Goal: Submit feedback/report problem: Submit feedback/report problem

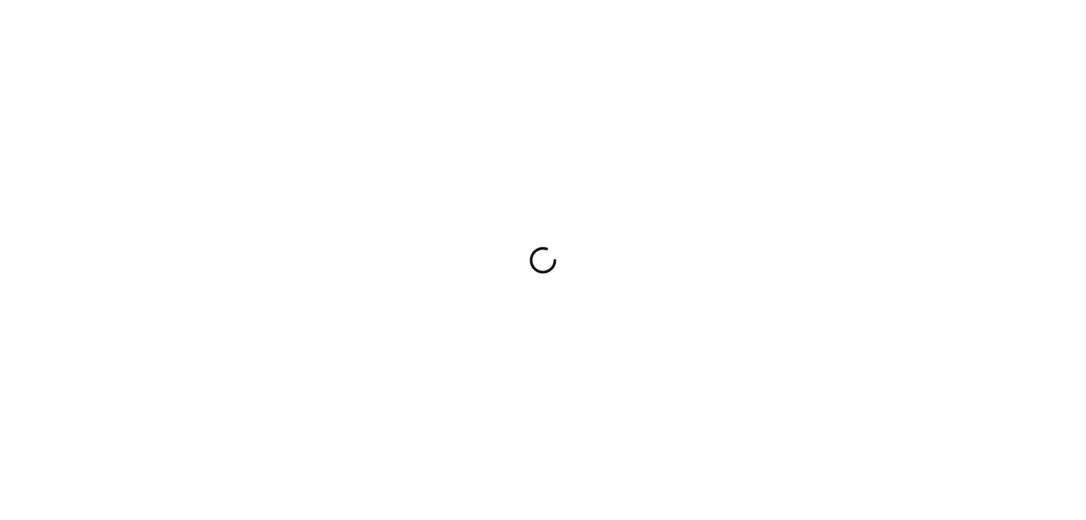
drag, startPoint x: 0, startPoint y: 0, endPoint x: 747, endPoint y: 288, distance: 800.3
click at [747, 288] on div at bounding box center [543, 260] width 1086 height 520
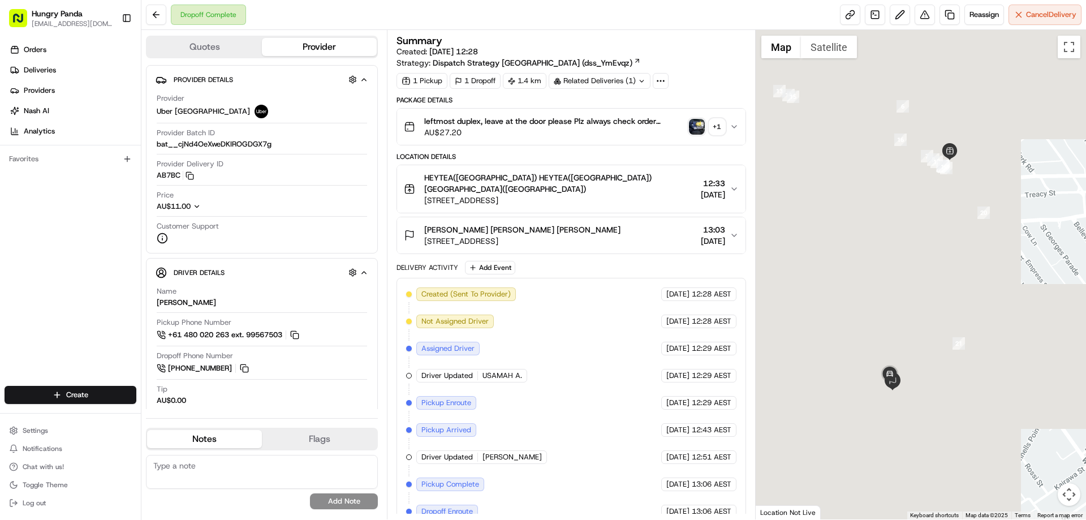
click at [695, 130] on img "button" at bounding box center [697, 127] width 16 height 16
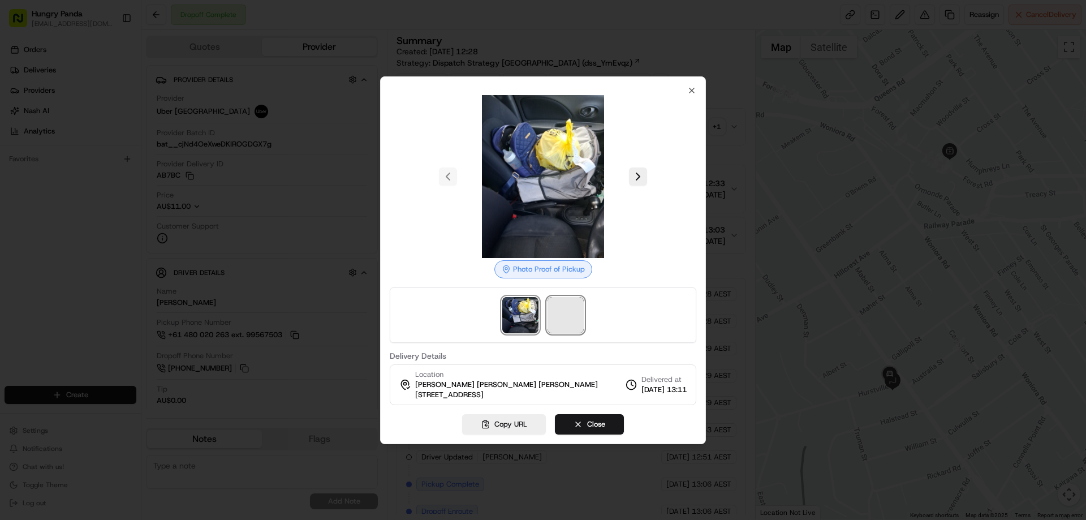
click at [578, 325] on span at bounding box center [565, 315] width 36 height 36
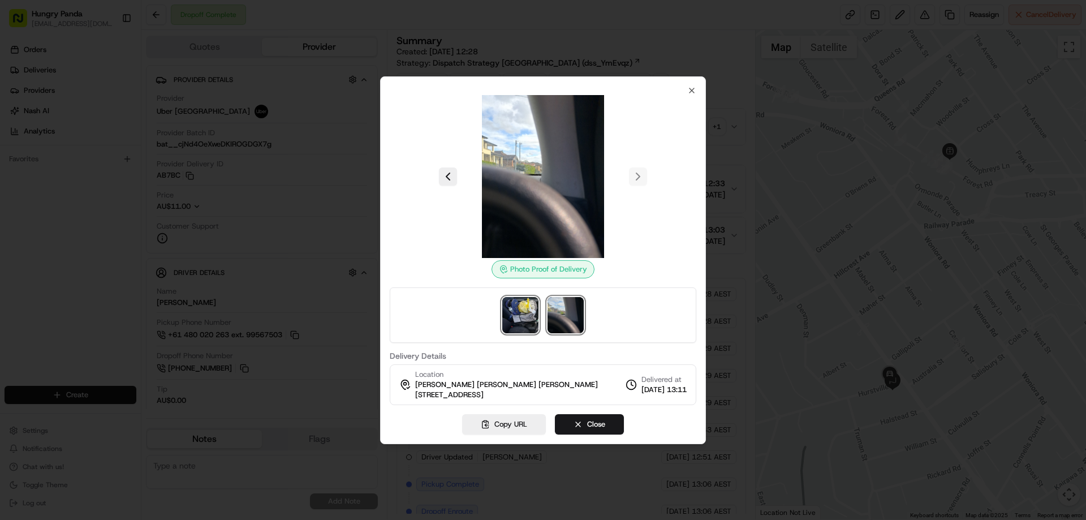
click at [529, 309] on img at bounding box center [520, 315] width 36 height 36
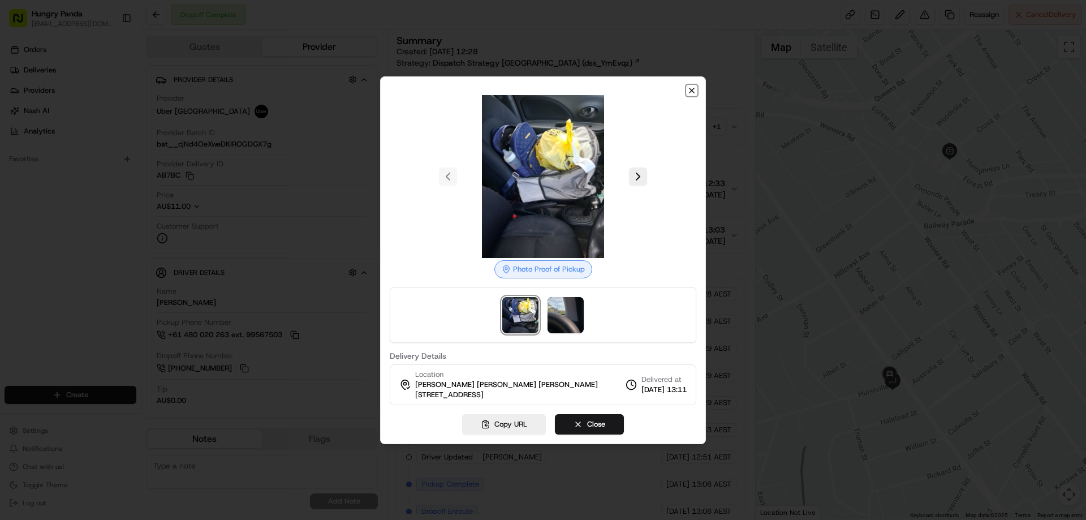
click at [695, 88] on icon "button" at bounding box center [691, 90] width 9 height 9
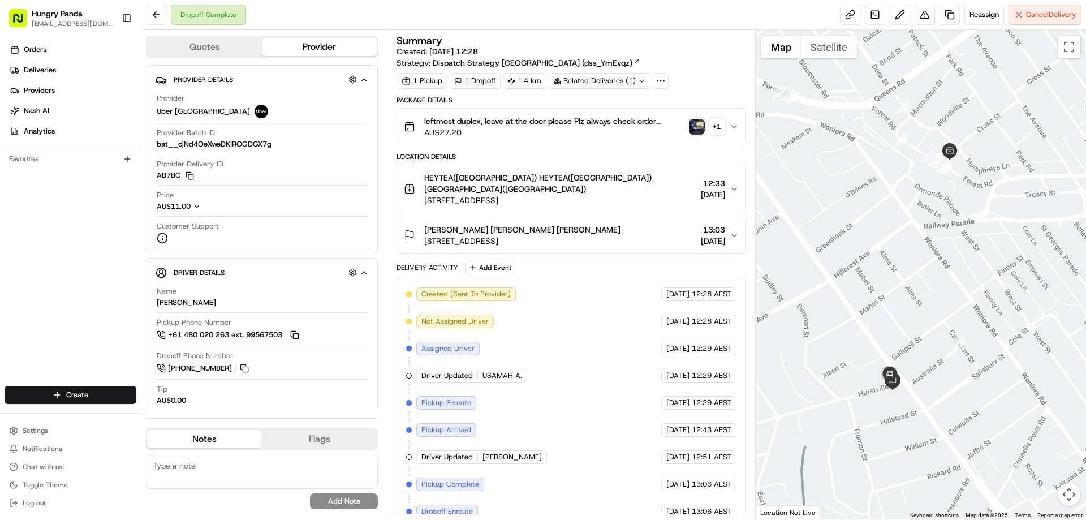
click at [735, 131] on icon "button" at bounding box center [734, 126] width 9 height 9
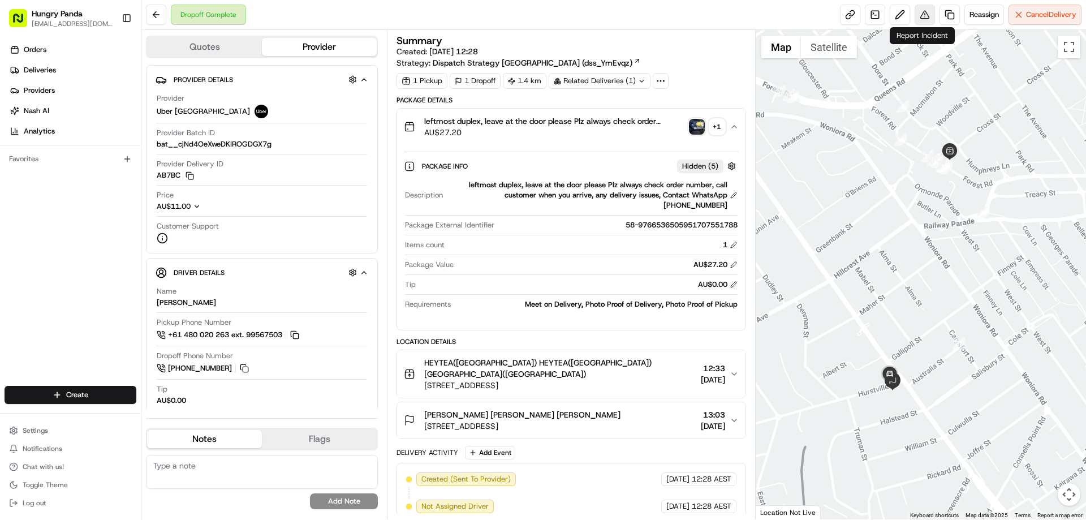
click at [915, 18] on button at bounding box center [925, 15] width 20 height 20
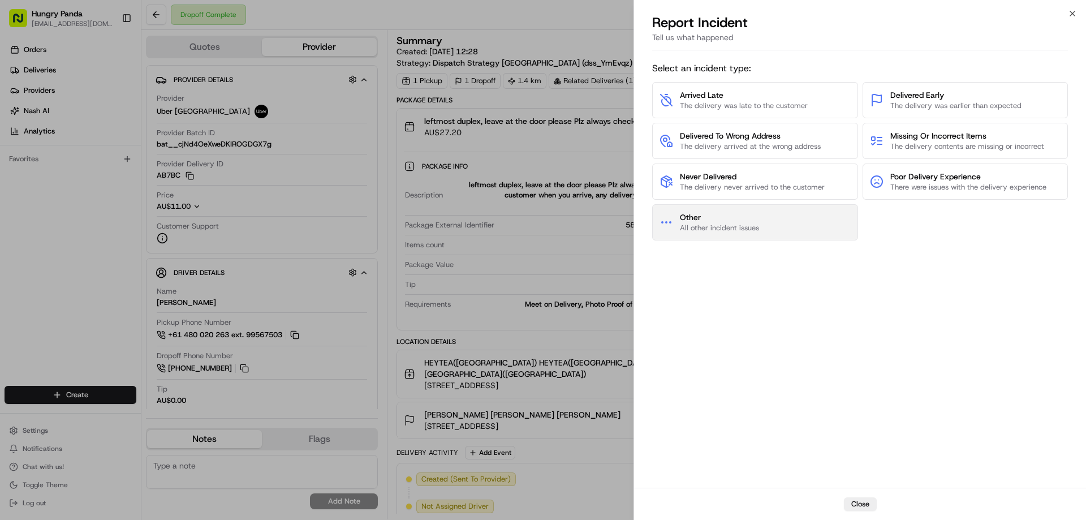
click at [715, 210] on button "Other All other incident issues" at bounding box center [755, 222] width 206 height 36
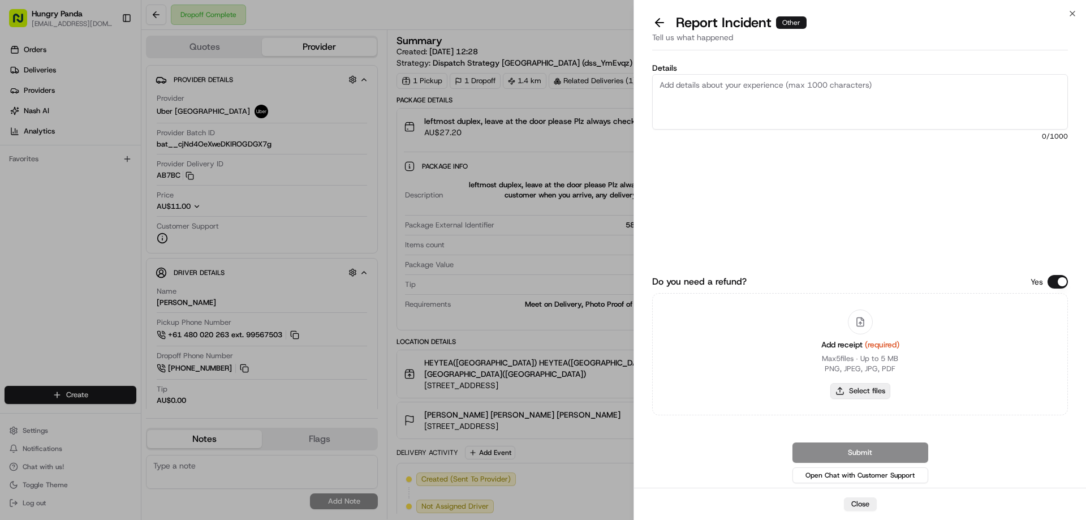
click at [877, 396] on button "Select files" at bounding box center [860, 391] width 60 height 16
type input "C:\fakepath\screenshot_2025-08-19_16-03-43.png"
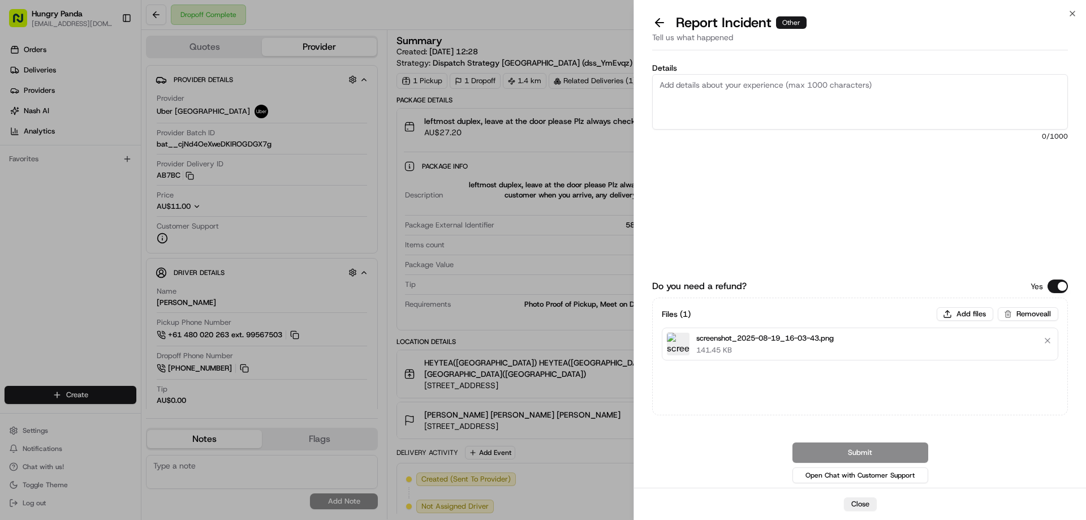
click at [787, 100] on textarea "Details" at bounding box center [860, 101] width 416 height 55
paste textarea "The customer reported that he did not receive the food, the delivery photos tak…"
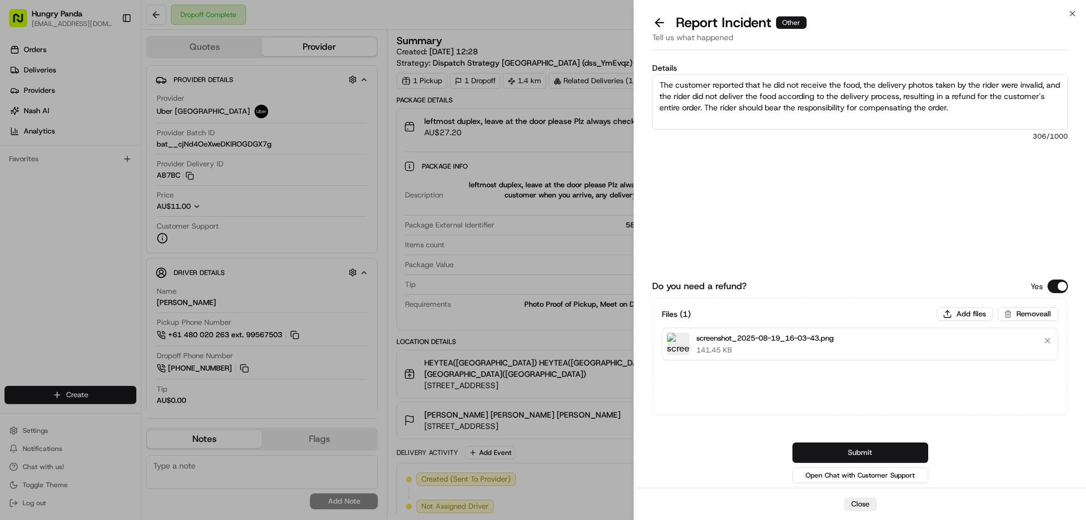
type textarea "The customer reported that he did not receive the food, the delivery photos tak…"
click at [846, 449] on button "Submit" at bounding box center [860, 452] width 136 height 20
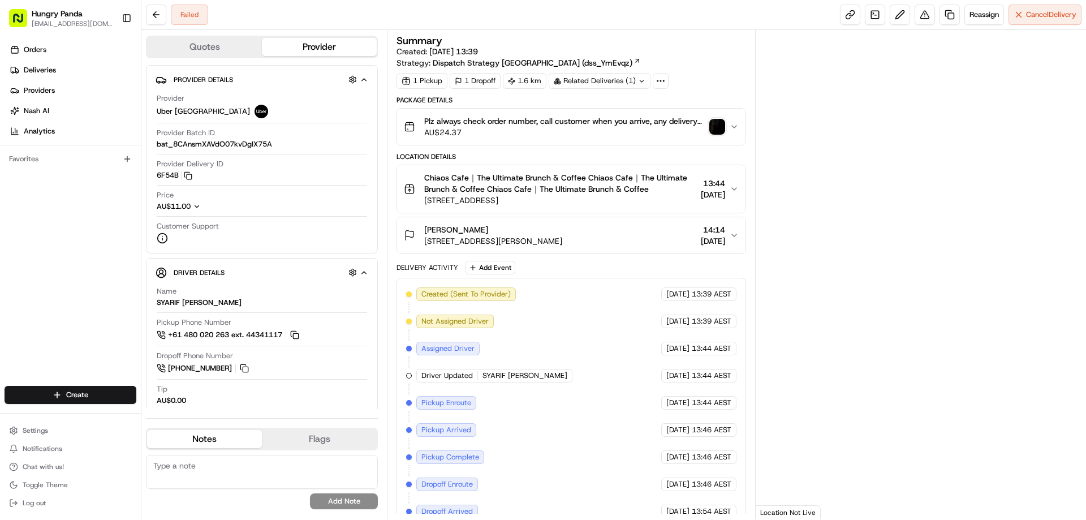
click at [714, 127] on img "button" at bounding box center [717, 127] width 16 height 16
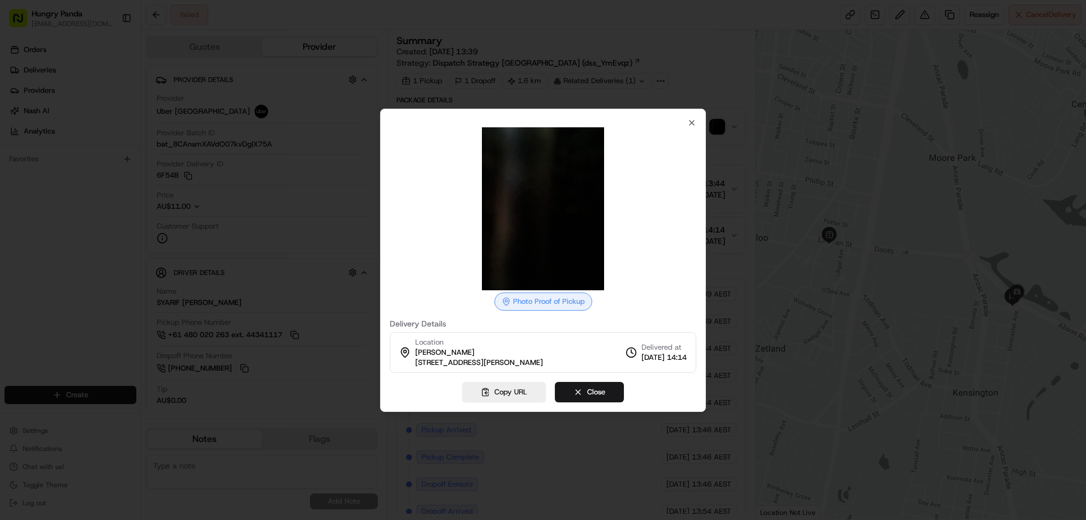
click at [734, 210] on div at bounding box center [543, 260] width 1086 height 520
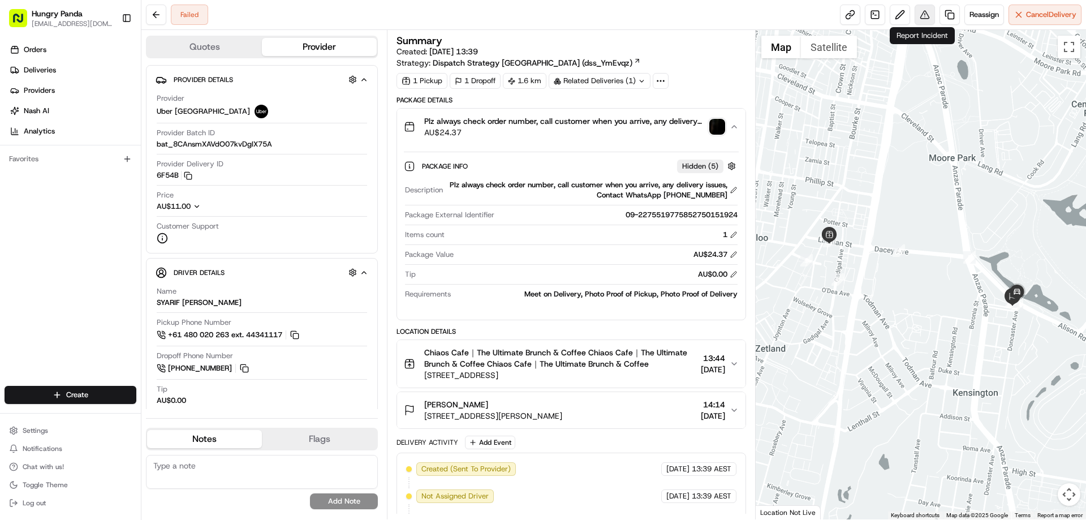
click at [923, 18] on button at bounding box center [925, 15] width 20 height 20
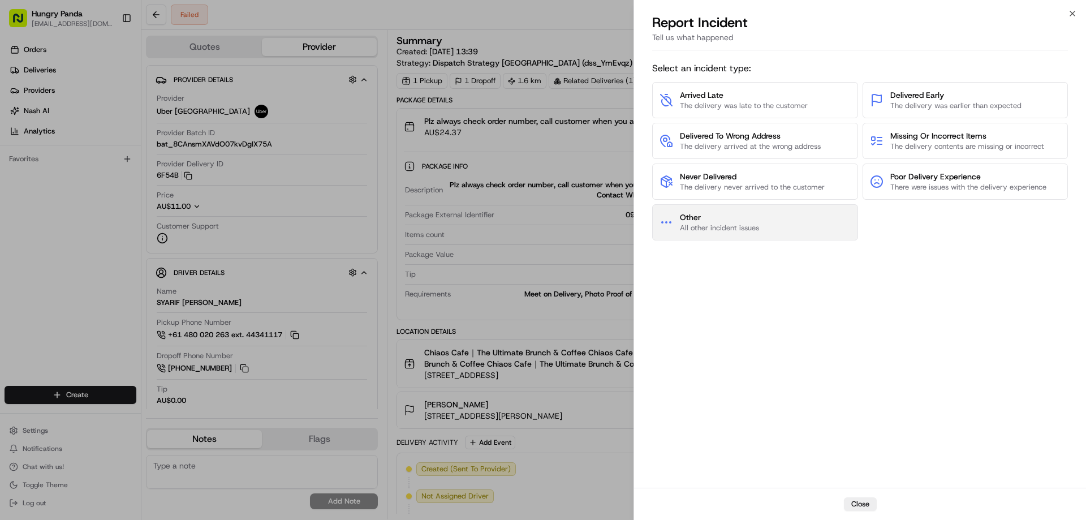
click at [714, 225] on span "All other incident issues" at bounding box center [719, 228] width 79 height 10
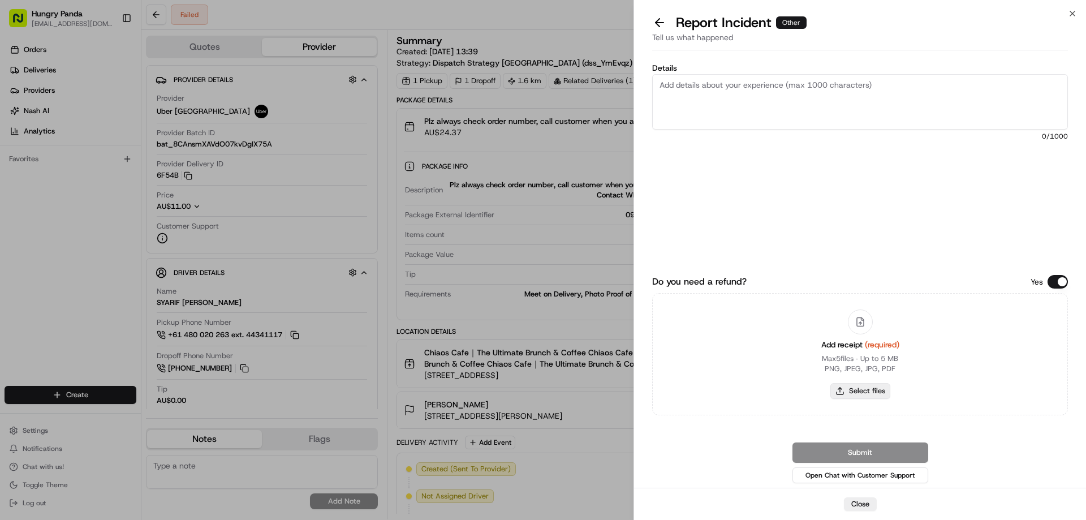
click at [876, 387] on button "Select files" at bounding box center [860, 391] width 60 height 16
type input "C:\fakepath\screenshot_2025-08-19_16-13-28.png"
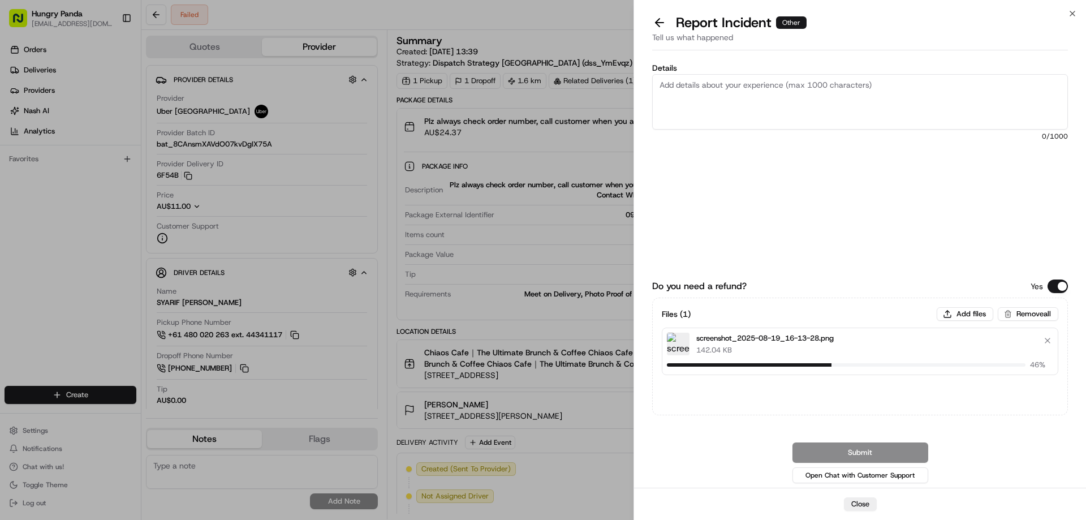
click at [677, 94] on textarea "Details" at bounding box center [860, 101] width 416 height 55
click at [747, 119] on textarea "Details" at bounding box center [860, 101] width 416 height 55
paste textarea "The customer reported that he did not receive the meal. The order log showed th…"
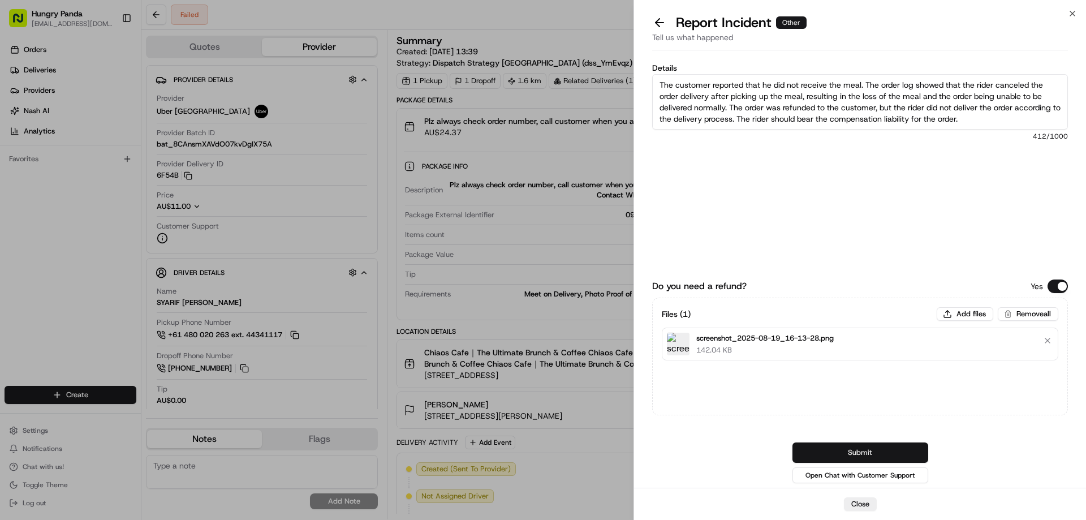
type textarea "The customer reported that he did not receive the meal. The order log showed th…"
drag, startPoint x: 869, startPoint y: 454, endPoint x: 869, endPoint y: 433, distance: 20.4
click at [869, 454] on button "Submit" at bounding box center [860, 452] width 136 height 20
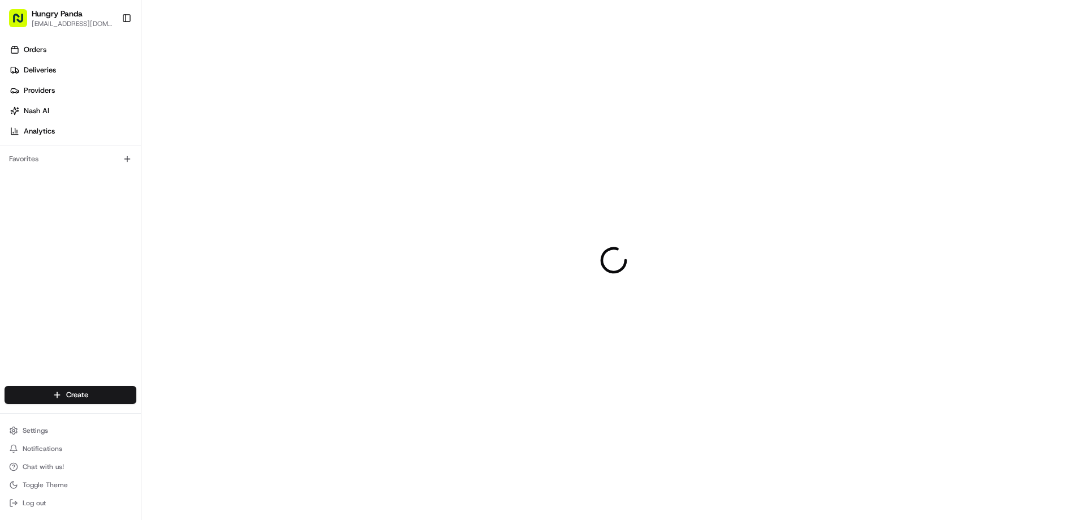
click at [501, 94] on div at bounding box center [613, 260] width 944 height 520
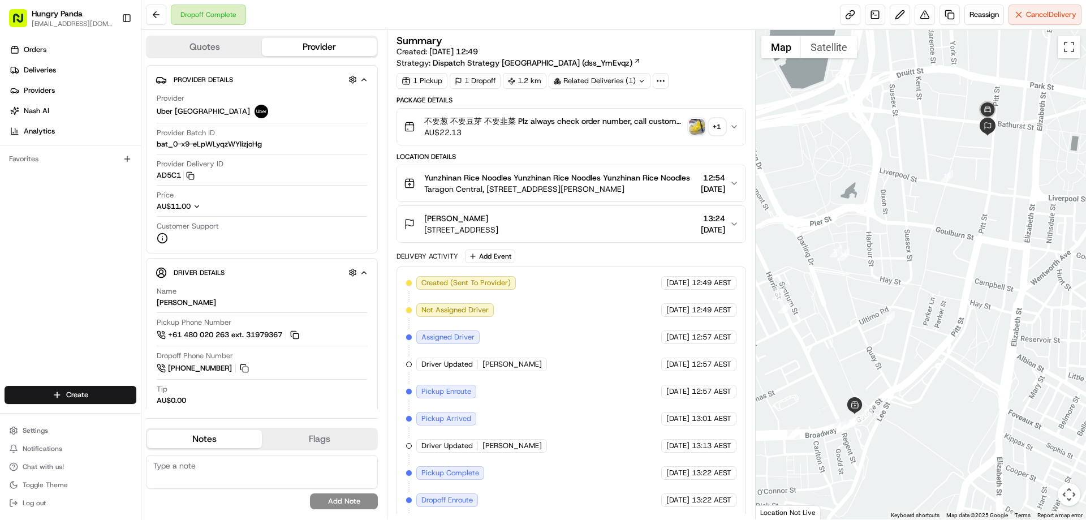
click at [697, 123] on img "button" at bounding box center [697, 127] width 16 height 16
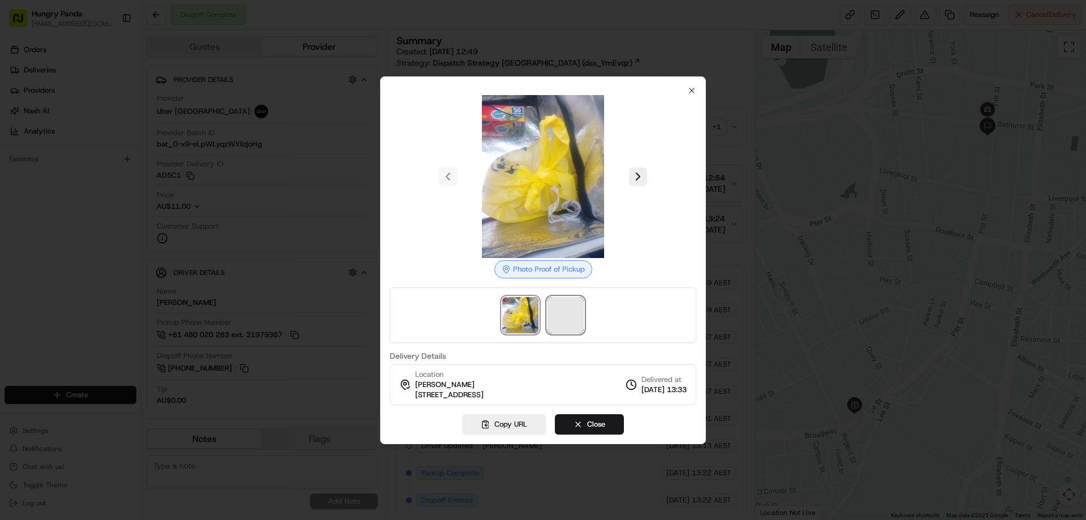
click at [560, 316] on span at bounding box center [565, 315] width 36 height 36
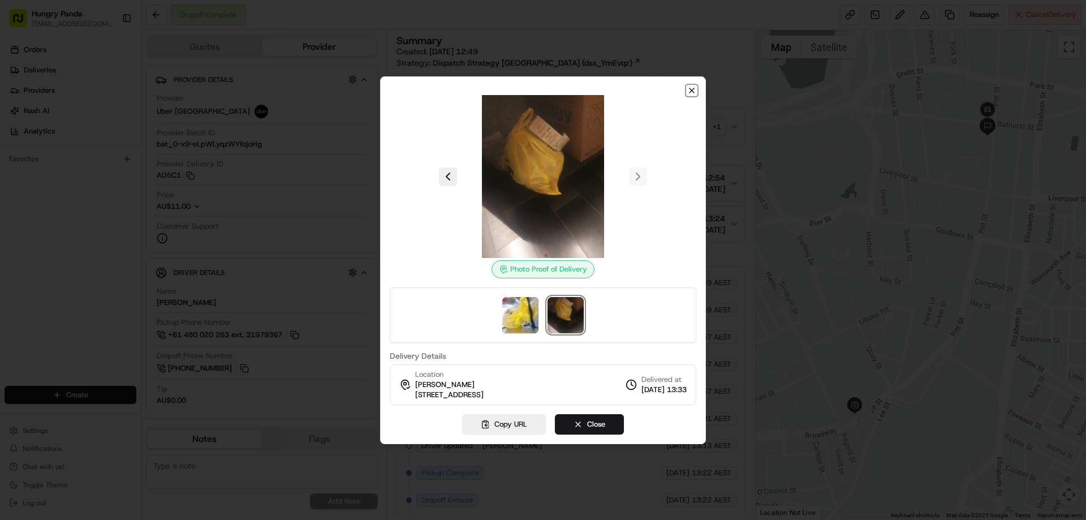
click at [688, 92] on icon "button" at bounding box center [691, 90] width 9 height 9
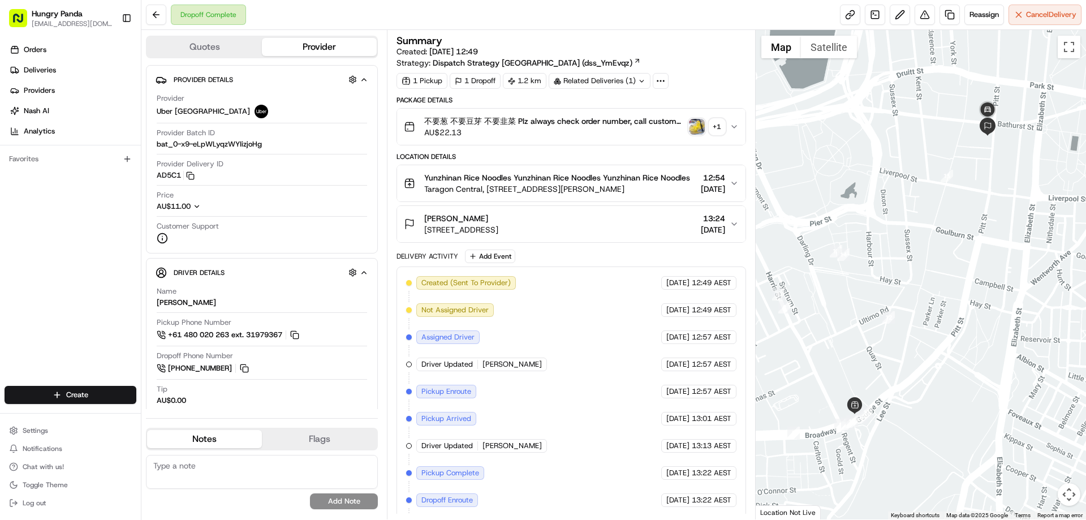
click at [735, 127] on icon "button" at bounding box center [734, 127] width 5 height 2
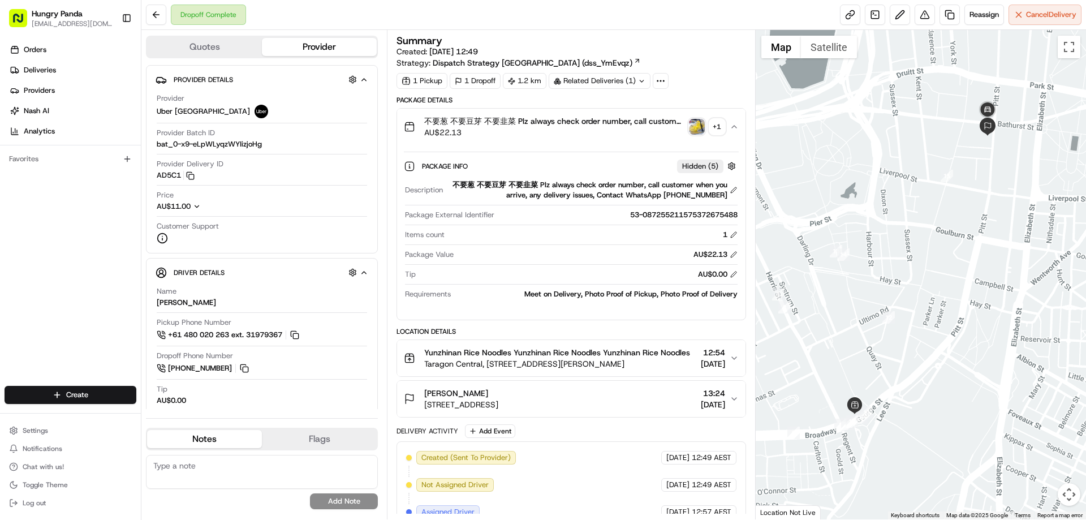
click at [918, 25] on div "Dropoff Complete Reassign Cancel Delivery" at bounding box center [613, 15] width 944 height 30
click at [920, 13] on button at bounding box center [925, 15] width 20 height 20
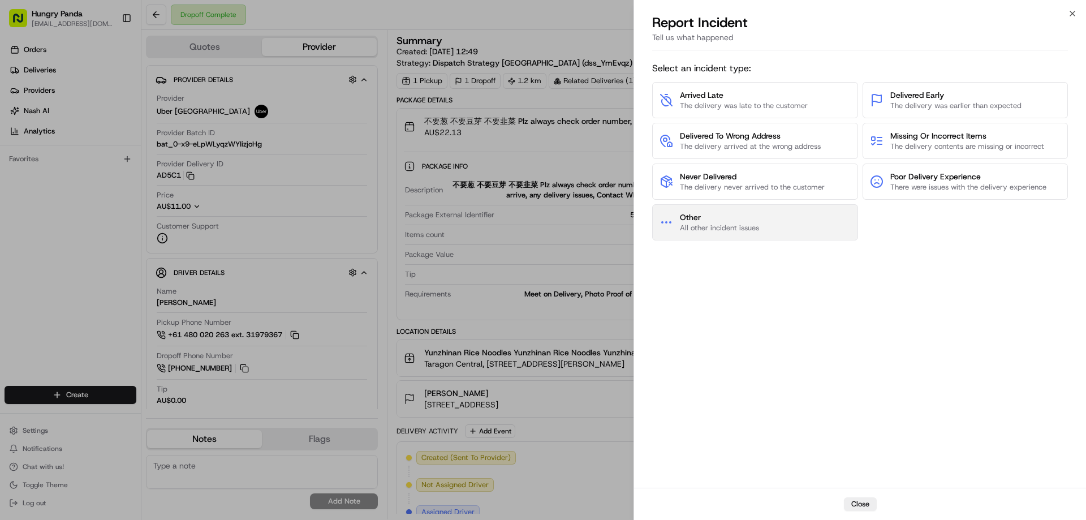
click at [764, 212] on button "Other All other incident issues" at bounding box center [755, 222] width 206 height 36
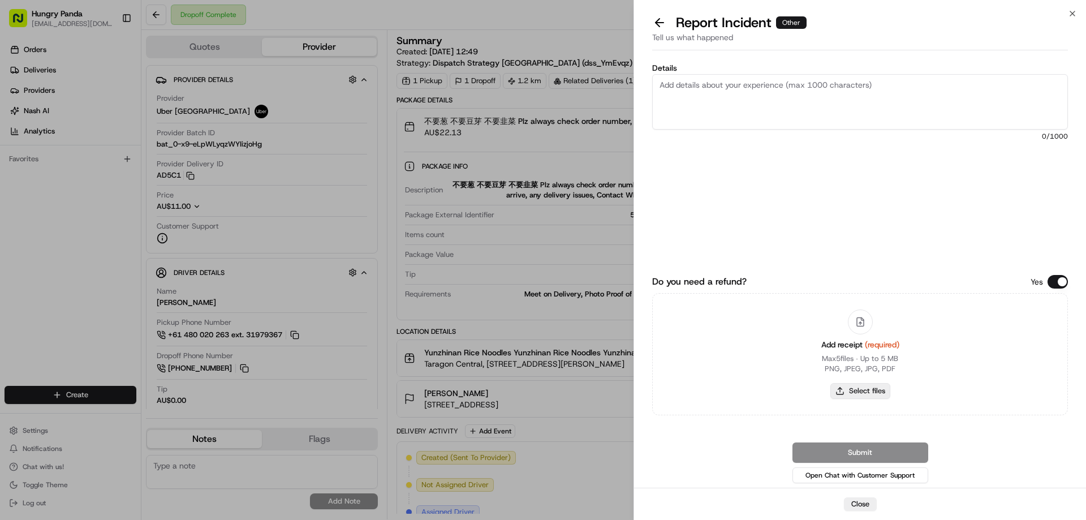
click at [868, 393] on button "Select files" at bounding box center [860, 391] width 60 height 16
type input "C:\fakepath\screenshot_2025-08-19_16-31-42.png"
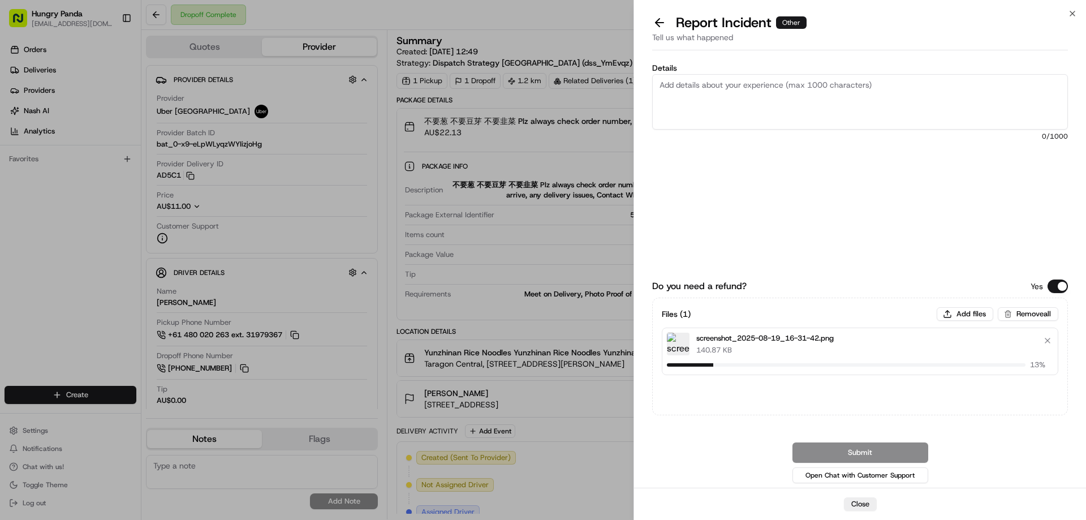
click at [741, 94] on textarea "Details" at bounding box center [860, 101] width 416 height 55
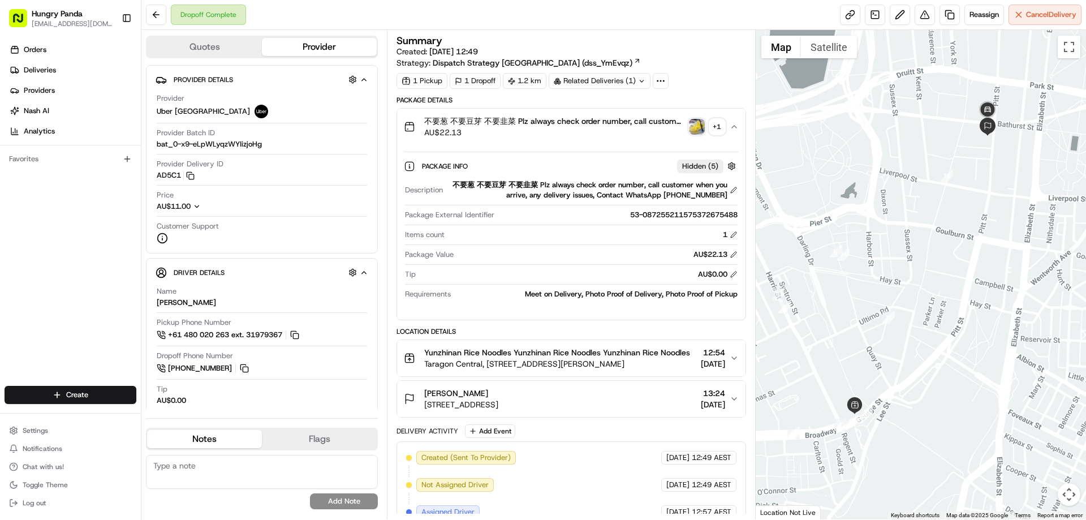
click at [698, 131] on img "button" at bounding box center [697, 127] width 16 height 16
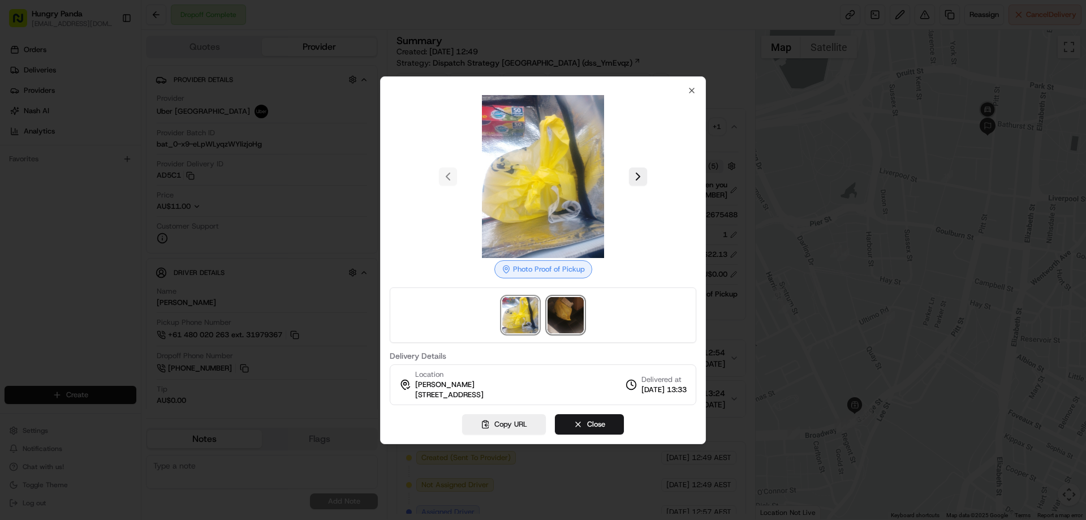
click at [562, 315] on img at bounding box center [565, 315] width 36 height 36
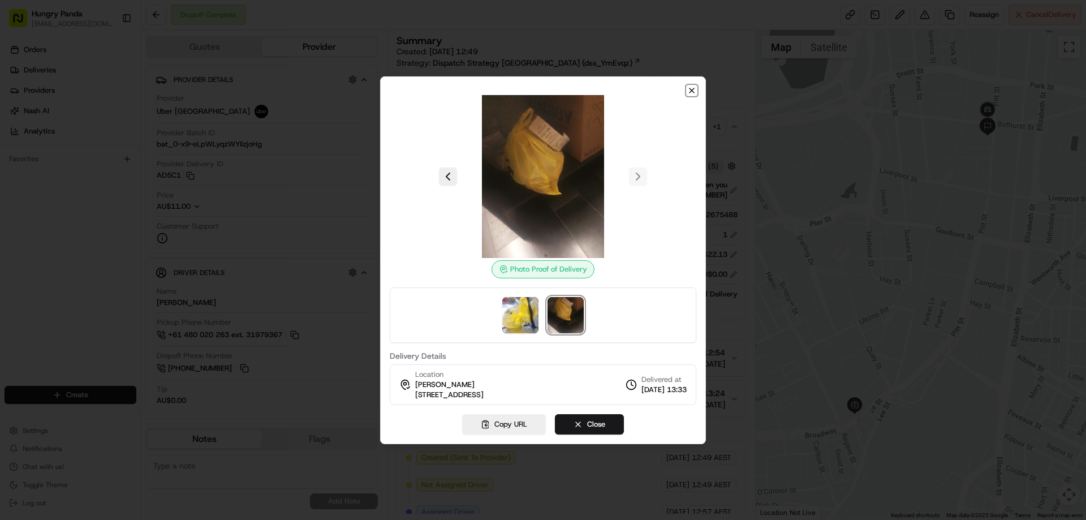
click at [691, 94] on icon "button" at bounding box center [691, 90] width 9 height 9
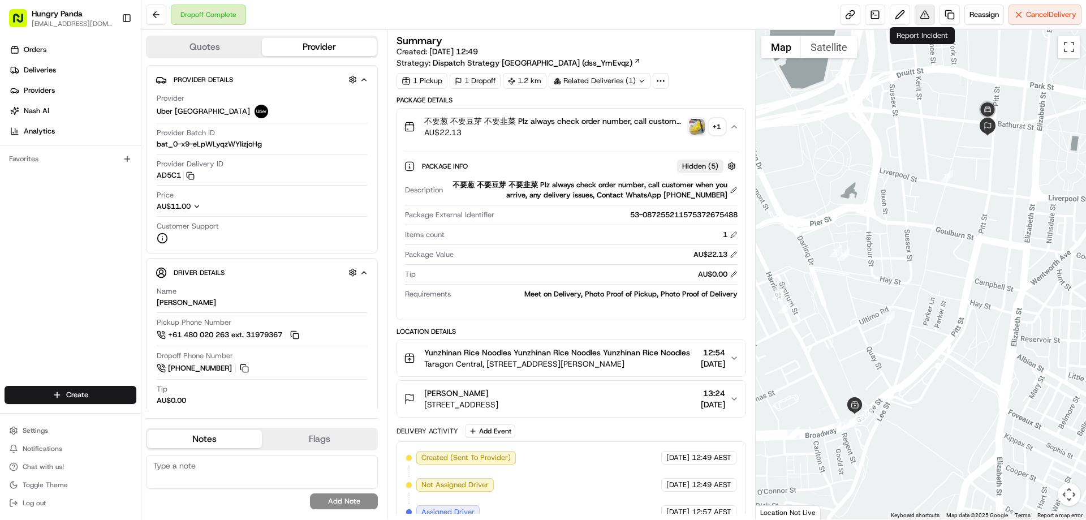
click at [917, 11] on button at bounding box center [925, 15] width 20 height 20
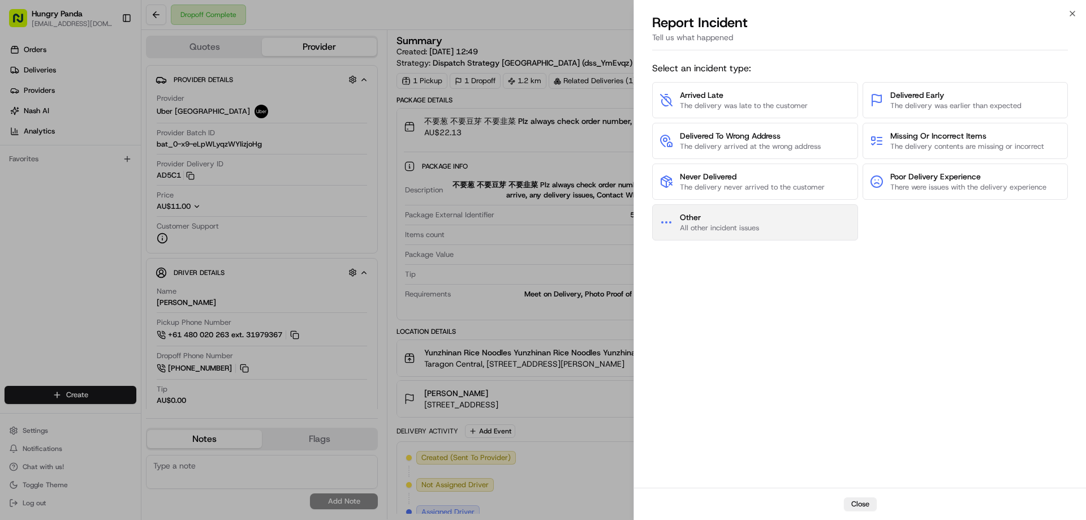
click at [771, 217] on button "Other All other incident issues" at bounding box center [755, 222] width 206 height 36
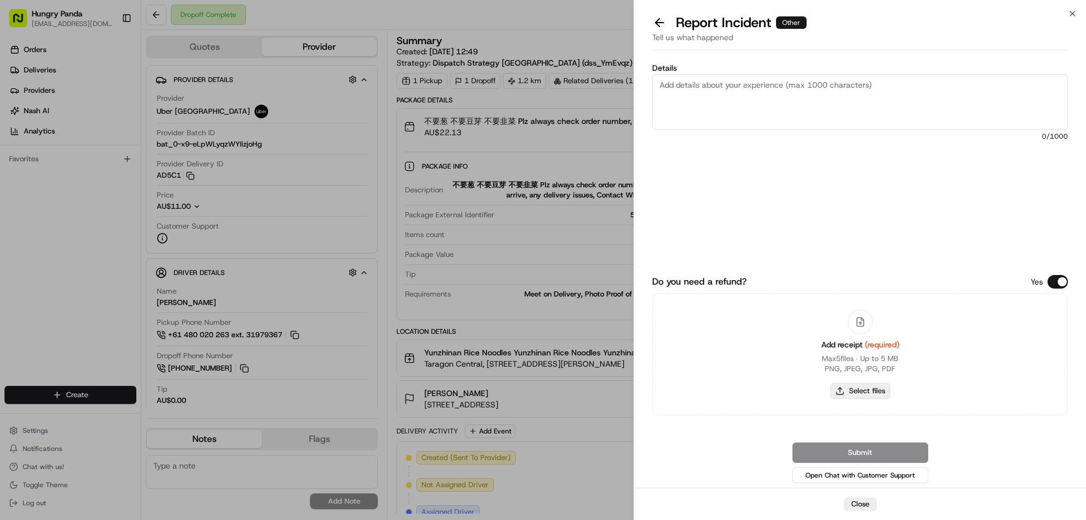
click at [851, 395] on button "Select files" at bounding box center [860, 391] width 60 height 16
type input "C:\fakepath\screenshot_2025-08-19_16-31-42.png"
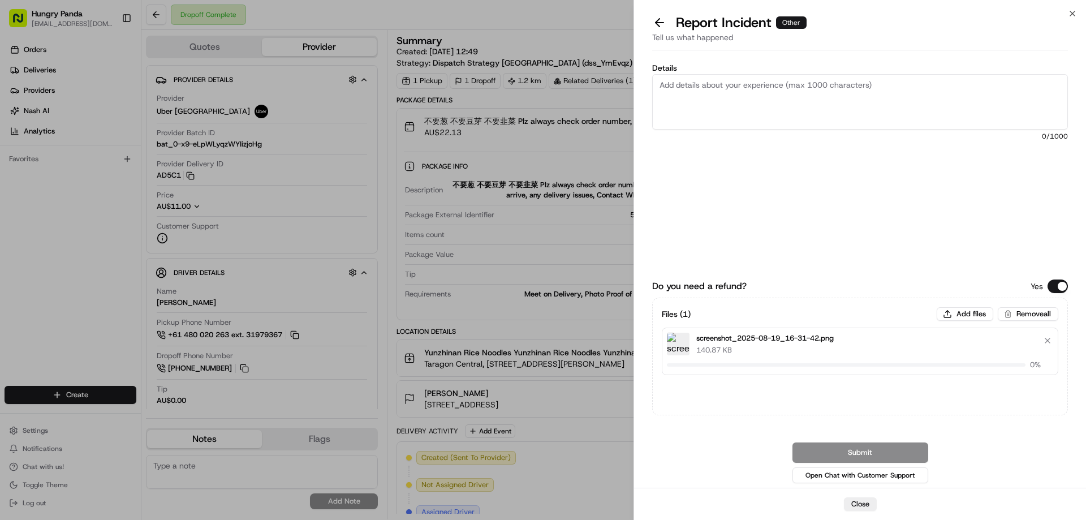
click at [697, 98] on textarea "Details" at bounding box center [860, 101] width 416 height 55
paste textarea "The customer reported that he did not receive the food, the delivery photos tak…"
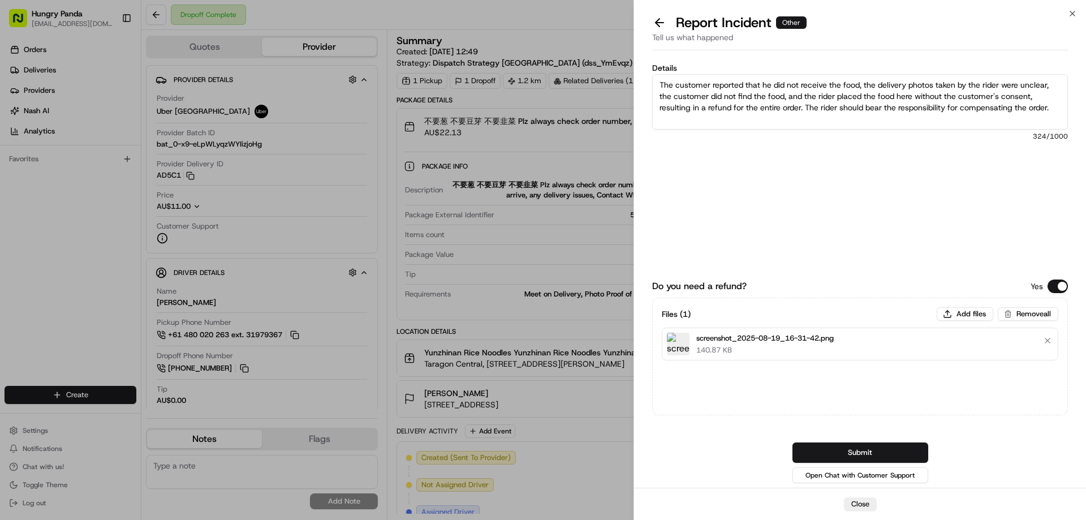
type textarea "The customer reported that he did not receive the food, the delivery photos tak…"
drag, startPoint x: 881, startPoint y: 459, endPoint x: 873, endPoint y: 450, distance: 11.6
click at [881, 459] on button "Submit" at bounding box center [860, 452] width 136 height 20
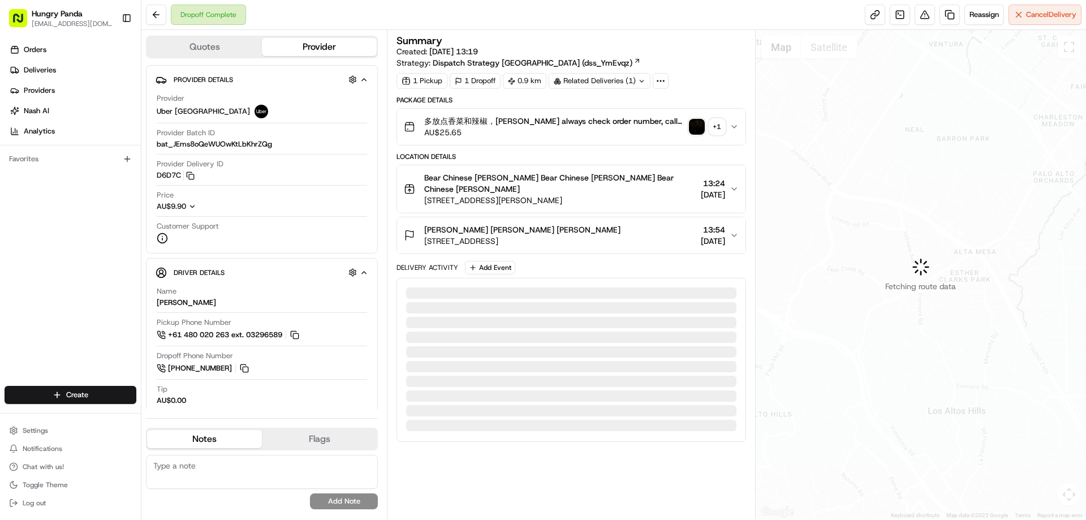
click at [705, 122] on button "+ 1" at bounding box center [707, 127] width 36 height 16
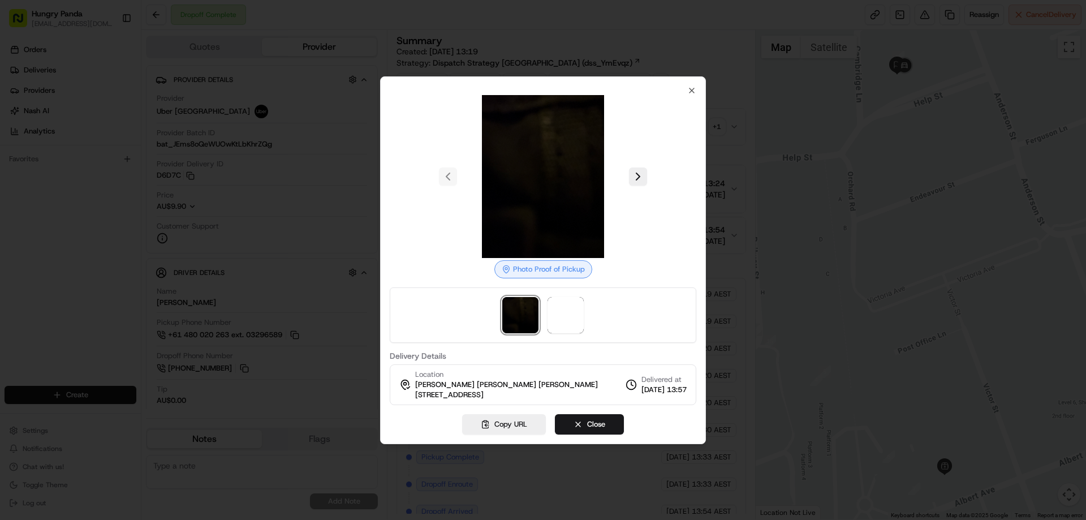
click at [729, 221] on div at bounding box center [543, 260] width 1086 height 520
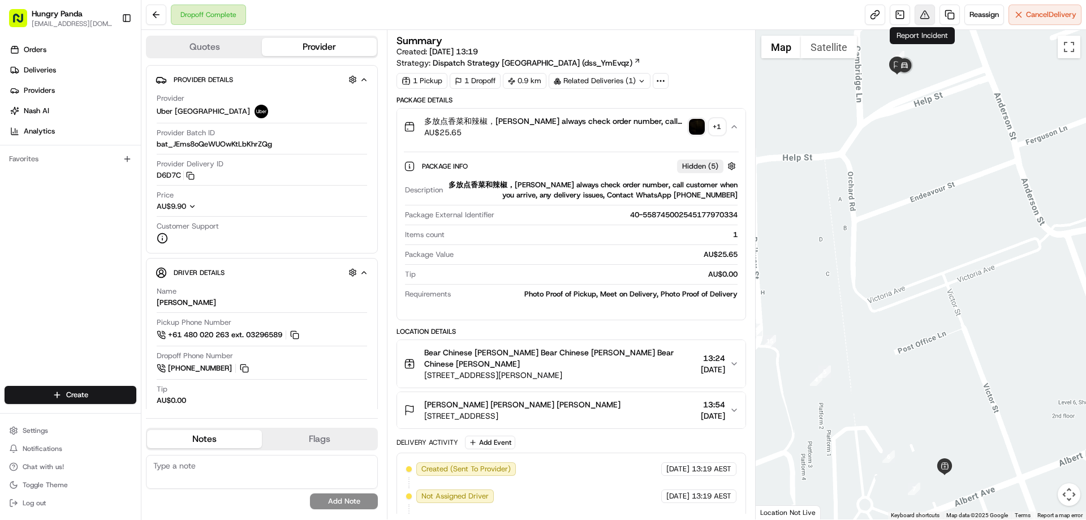
click at [924, 18] on button at bounding box center [925, 15] width 20 height 20
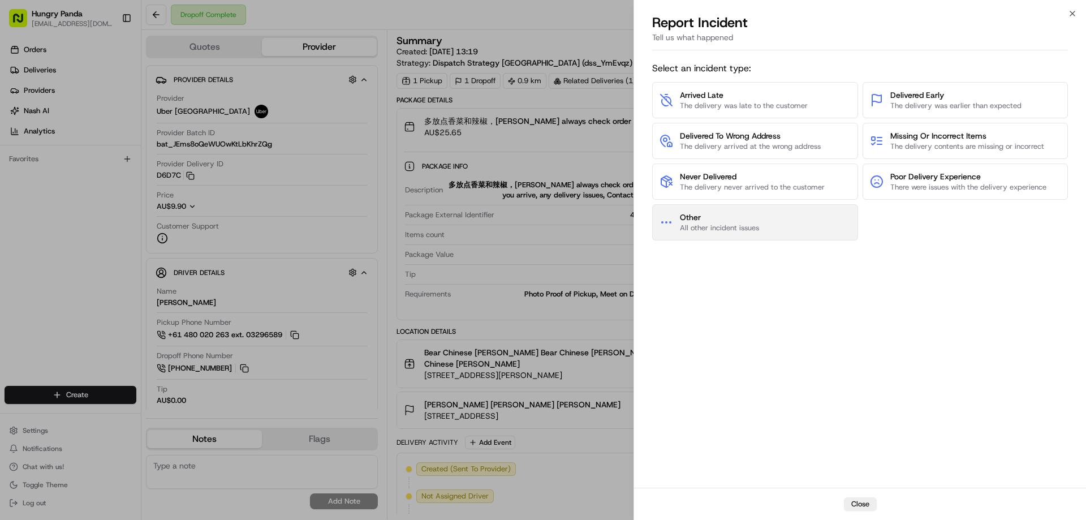
click at [762, 219] on button "Other All other incident issues" at bounding box center [755, 222] width 206 height 36
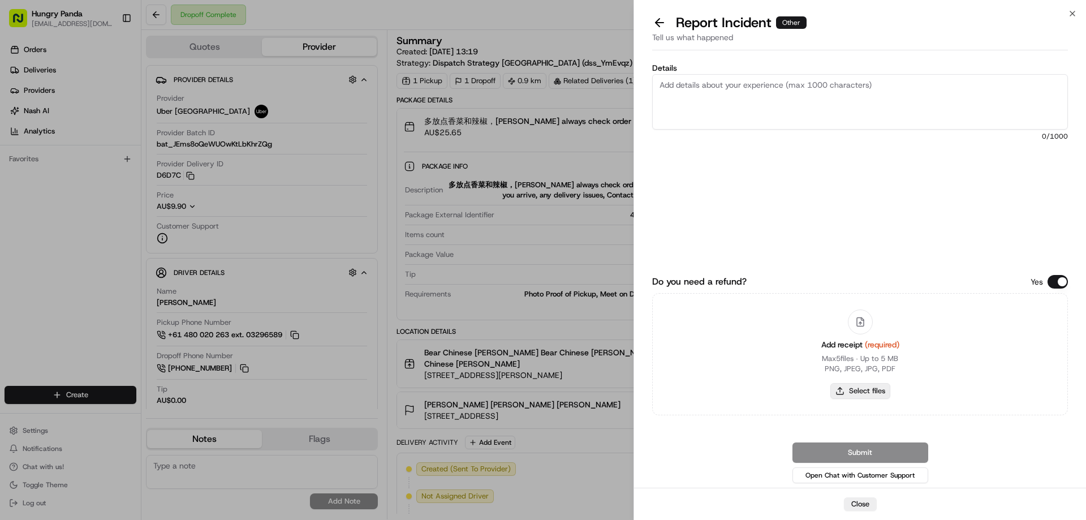
click at [866, 386] on button "Select files" at bounding box center [860, 391] width 60 height 16
type input "C:\fakepath\screenshot_2025-08-19_16-38-53.png"
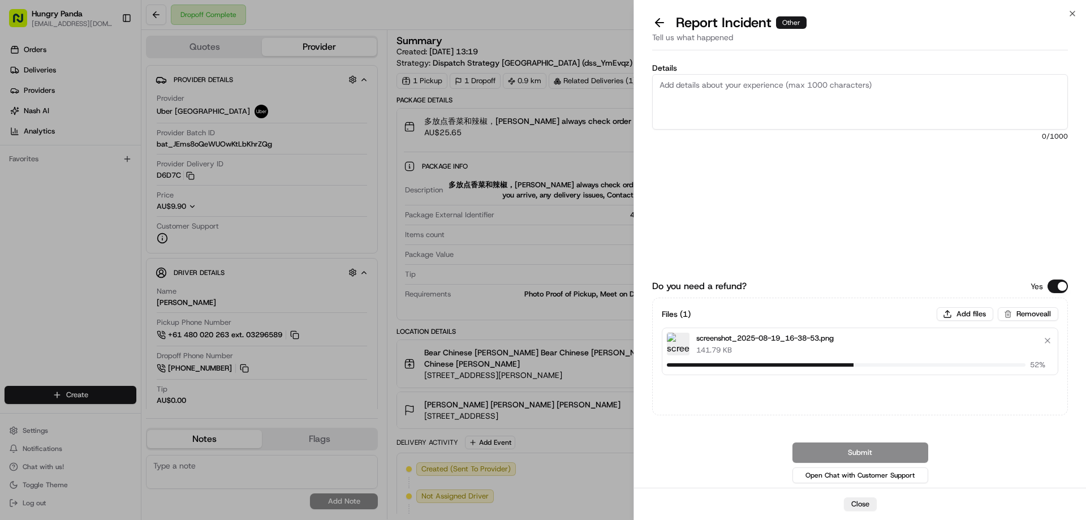
click at [724, 97] on textarea "Details" at bounding box center [860, 101] width 416 height 55
drag, startPoint x: 778, startPoint y: 96, endPoint x: 816, endPoint y: 123, distance: 46.9
click at [778, 96] on textarea "Details" at bounding box center [860, 101] width 416 height 55
paste textarea "The customer reported that he did not receive the food, the delivery photo take…"
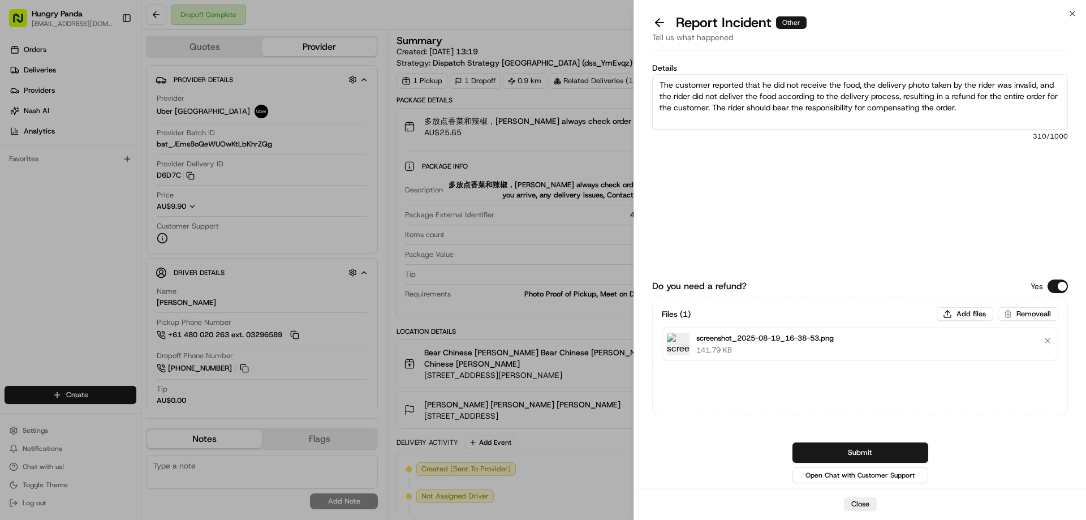
type textarea "The customer reported that he did not receive the food, the delivery photo take…"
click at [853, 447] on button "Submit" at bounding box center [860, 452] width 136 height 20
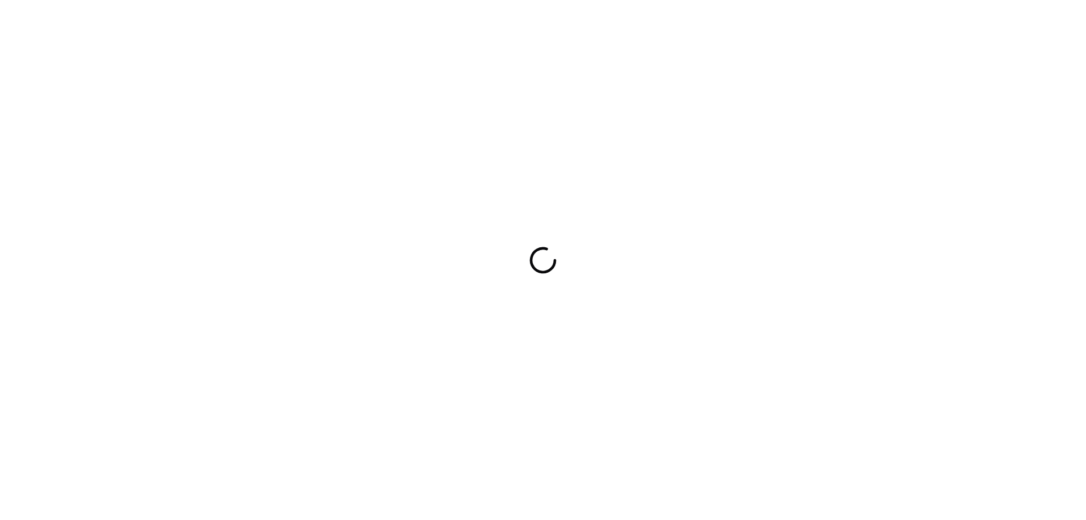
click at [661, 276] on div at bounding box center [543, 260] width 1086 height 520
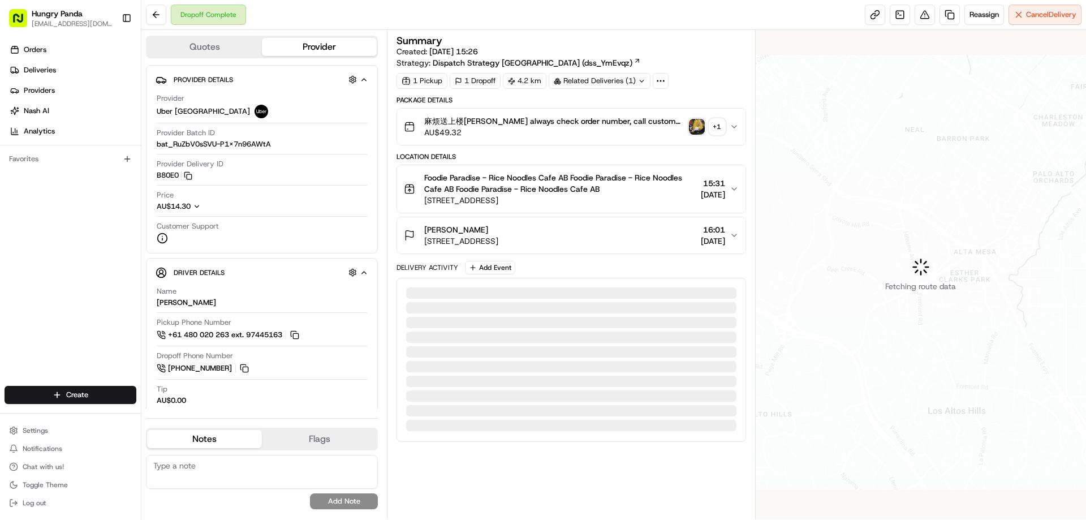
click at [698, 127] on img "button" at bounding box center [697, 127] width 16 height 16
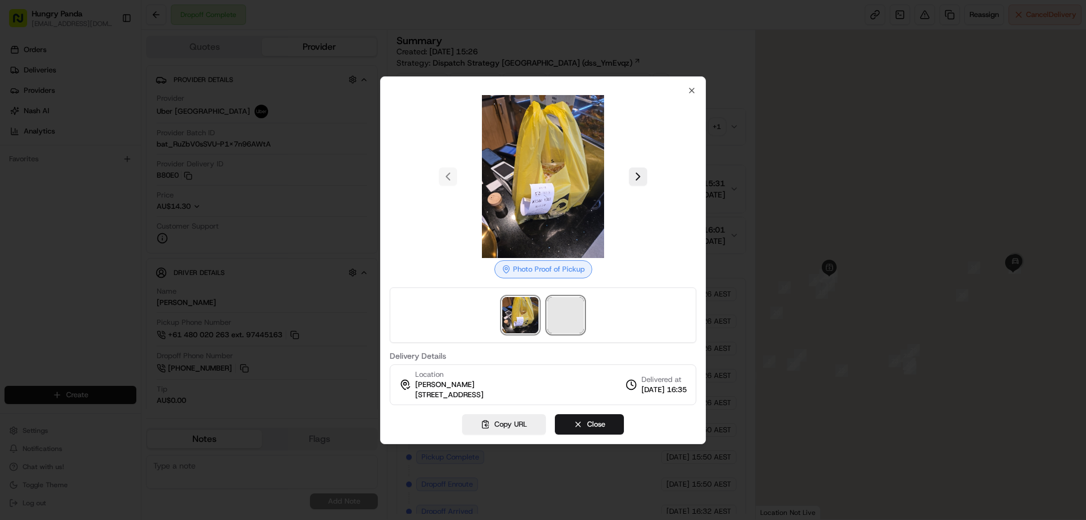
click at [565, 319] on span at bounding box center [565, 315] width 36 height 36
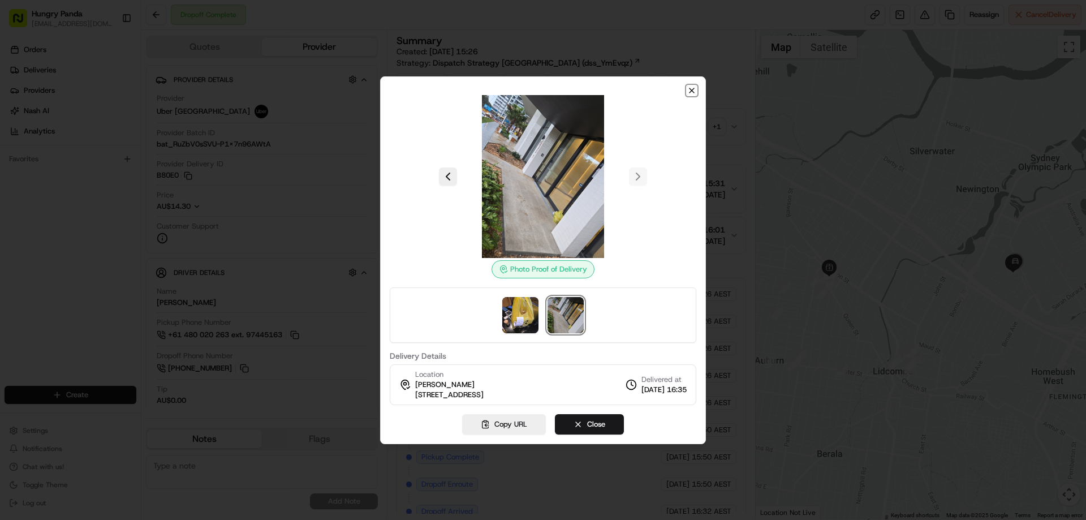
click at [692, 92] on icon "button" at bounding box center [691, 90] width 9 height 9
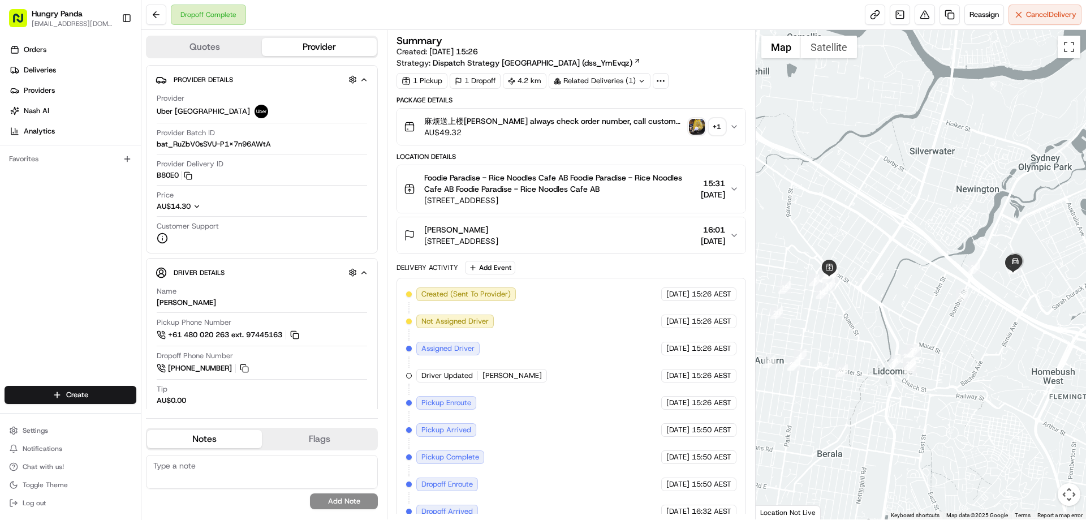
click at [730, 124] on icon "button" at bounding box center [734, 126] width 9 height 9
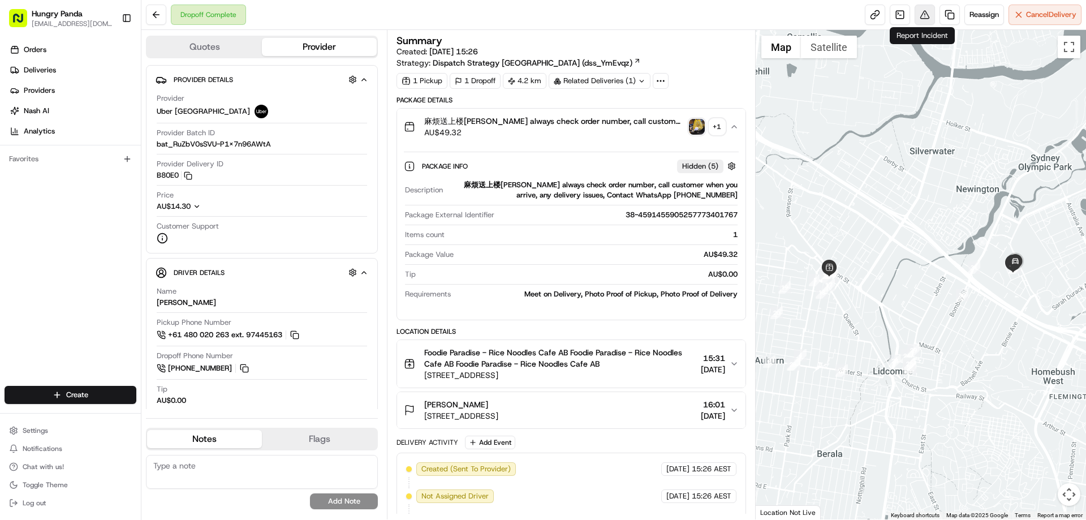
click at [922, 12] on button at bounding box center [925, 15] width 20 height 20
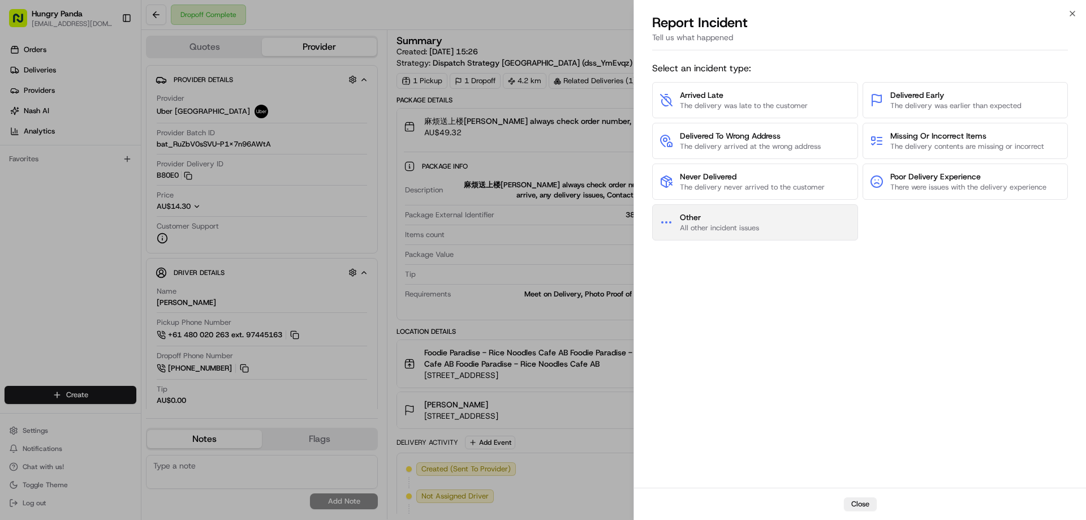
click at [734, 221] on span "Other" at bounding box center [719, 217] width 79 height 11
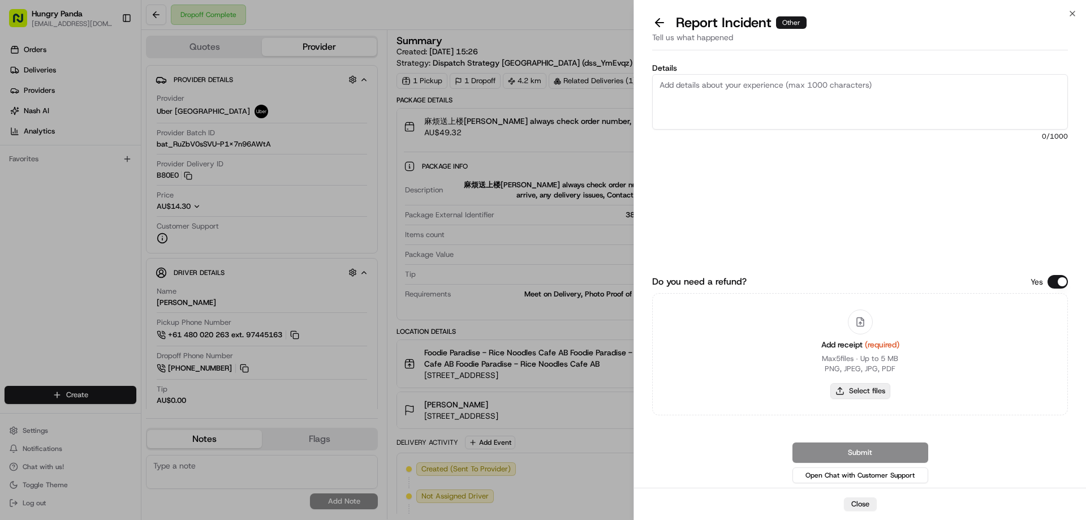
click at [851, 386] on button "Select files" at bounding box center [860, 391] width 60 height 16
type input "C:\fakepath\screenshot_2025-08-19_16-40-37.png"
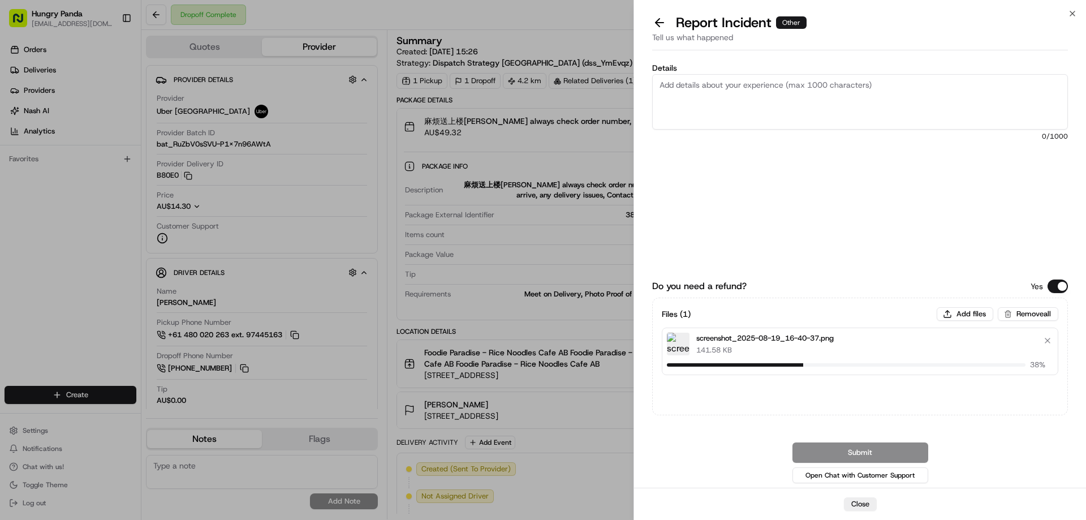
click at [702, 81] on textarea "Details" at bounding box center [860, 101] width 416 height 55
drag, startPoint x: 794, startPoint y: 94, endPoint x: 809, endPoint y: 118, distance: 27.8
click at [792, 96] on textarea "Details" at bounding box center [860, 101] width 416 height 55
paste textarea "The customer reported that he did not receive the meal, and the delivery photo …"
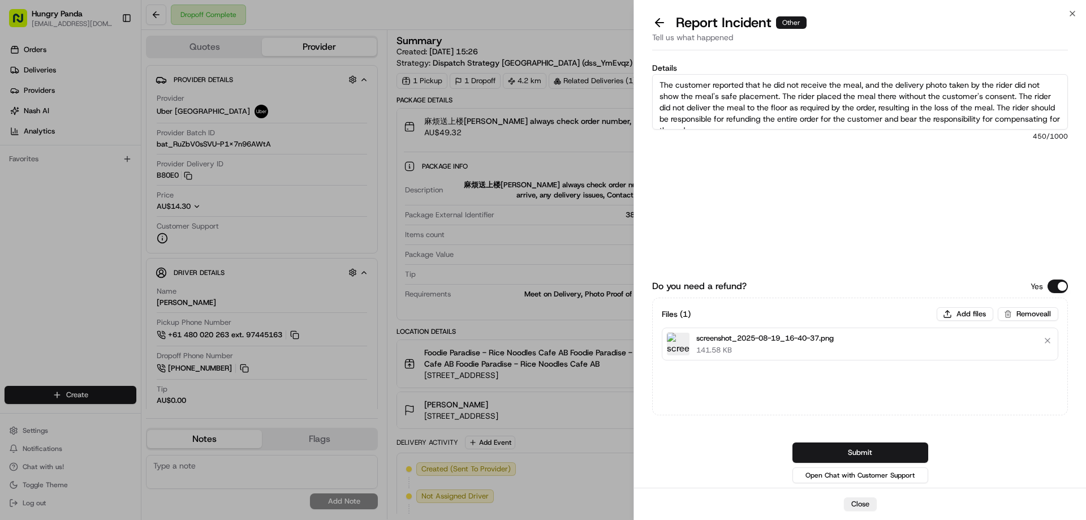
scroll to position [6, 0]
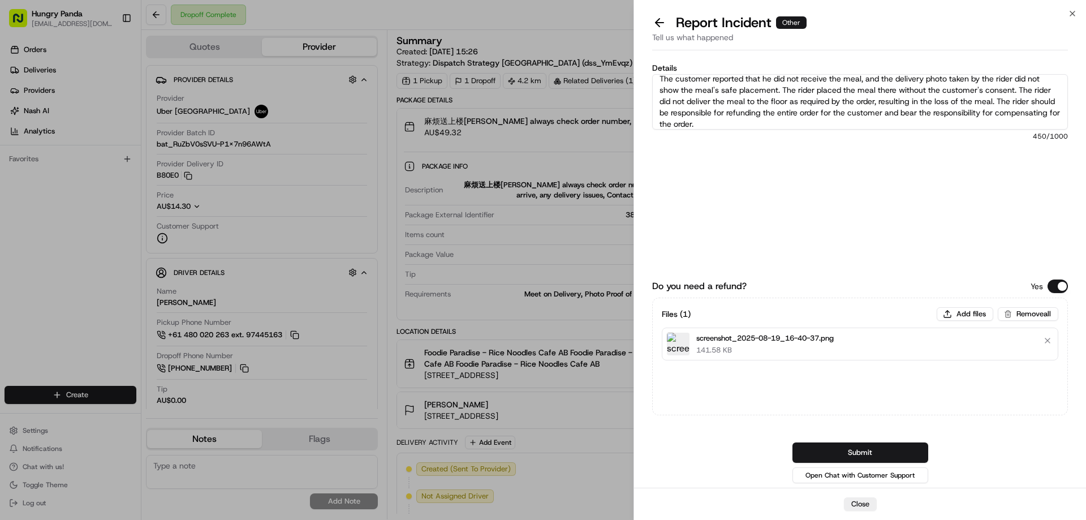
type textarea "The customer reported that he did not receive the meal, and the delivery photo …"
click at [852, 465] on div "Submit Open Chat with Customer Support" at bounding box center [860, 463] width 416 height 43
click at [849, 461] on button "Submit" at bounding box center [860, 452] width 136 height 20
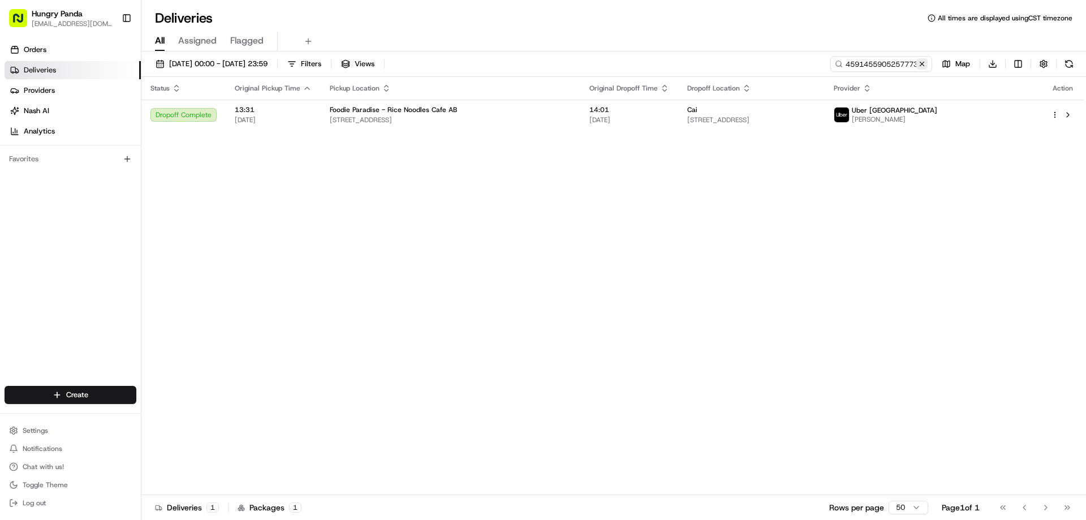
click at [921, 67] on button at bounding box center [921, 63] width 11 height 11
drag, startPoint x: 921, startPoint y: 67, endPoint x: 912, endPoint y: 69, distance: 8.8
click at [921, 67] on input at bounding box center [864, 64] width 136 height 16
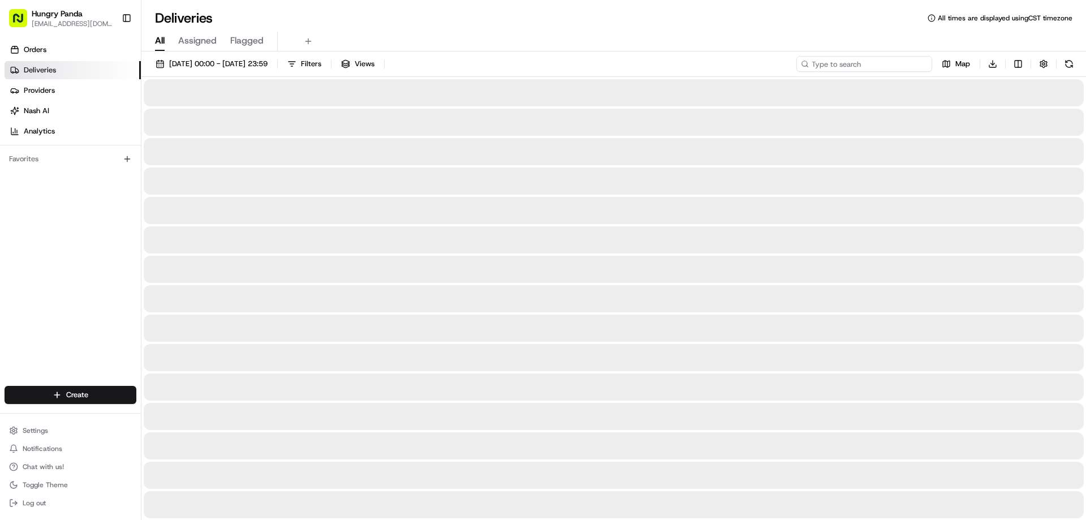
paste input "4479575035752796731613"
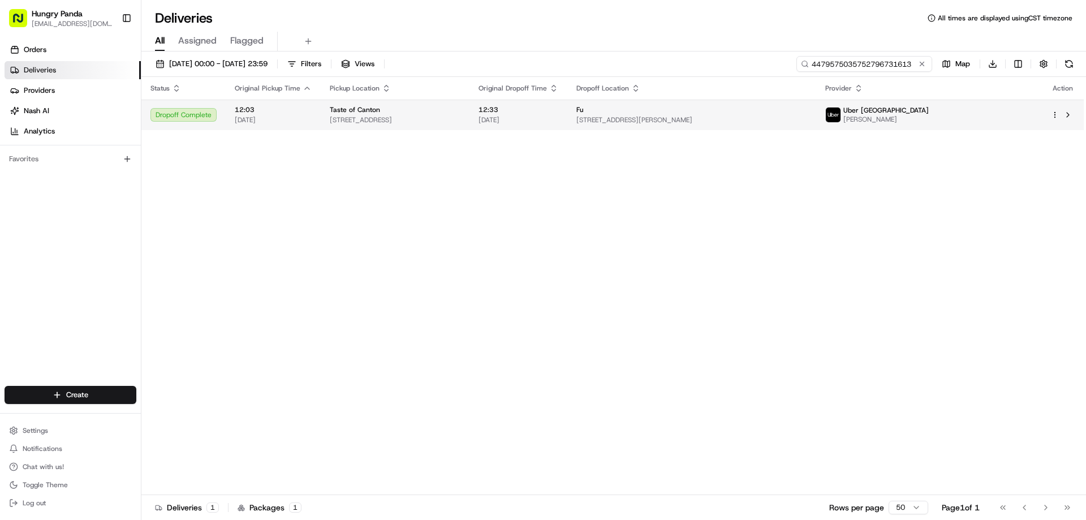
type input "4479575035752796731613"
click at [558, 120] on span "[DATE]" at bounding box center [518, 119] width 80 height 9
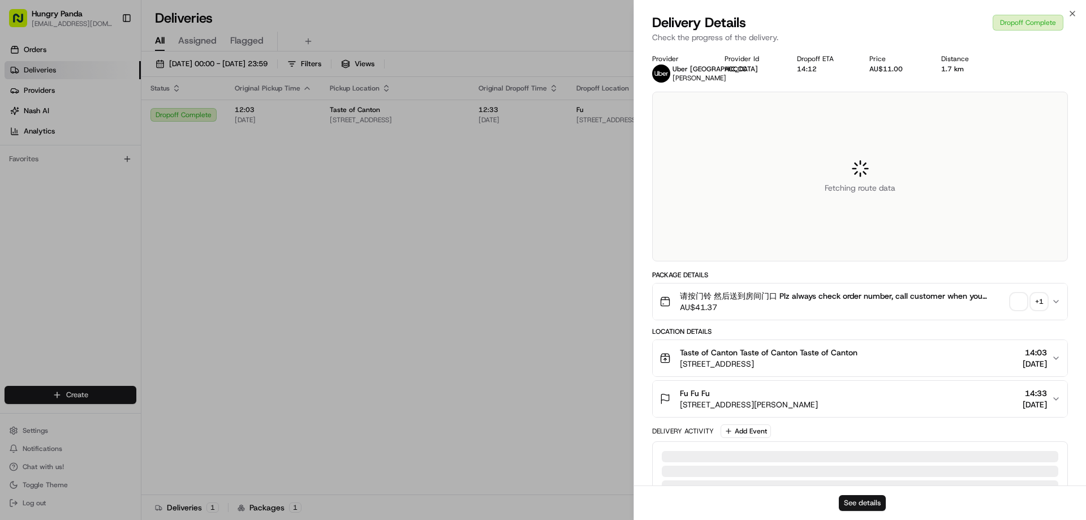
click at [863, 499] on button "See details" at bounding box center [862, 503] width 47 height 16
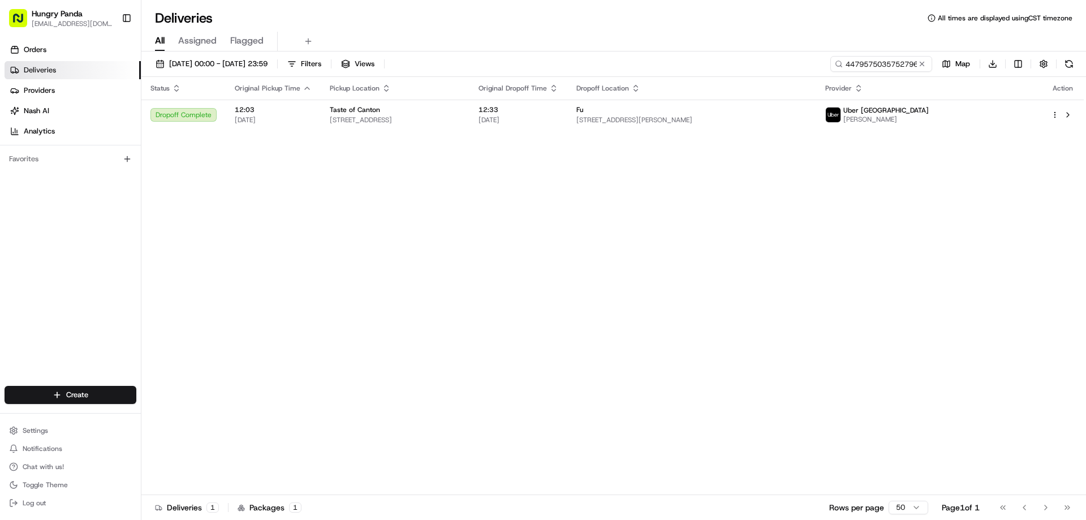
click at [918, 62] on button at bounding box center [921, 63] width 11 height 11
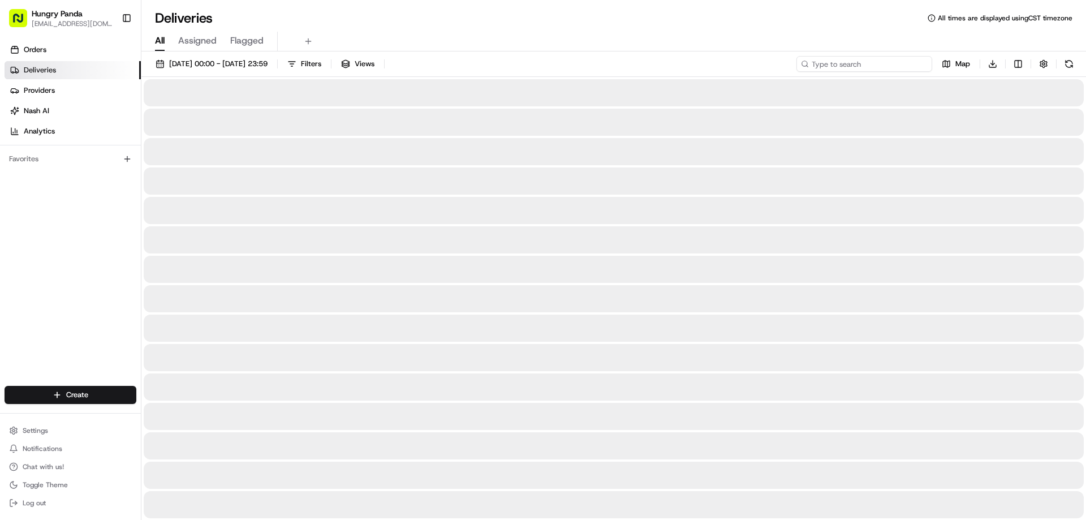
drag, startPoint x: 918, startPoint y: 62, endPoint x: 908, endPoint y: 62, distance: 10.7
click at [918, 62] on input at bounding box center [864, 64] width 136 height 16
paste input "433850194575379428361"
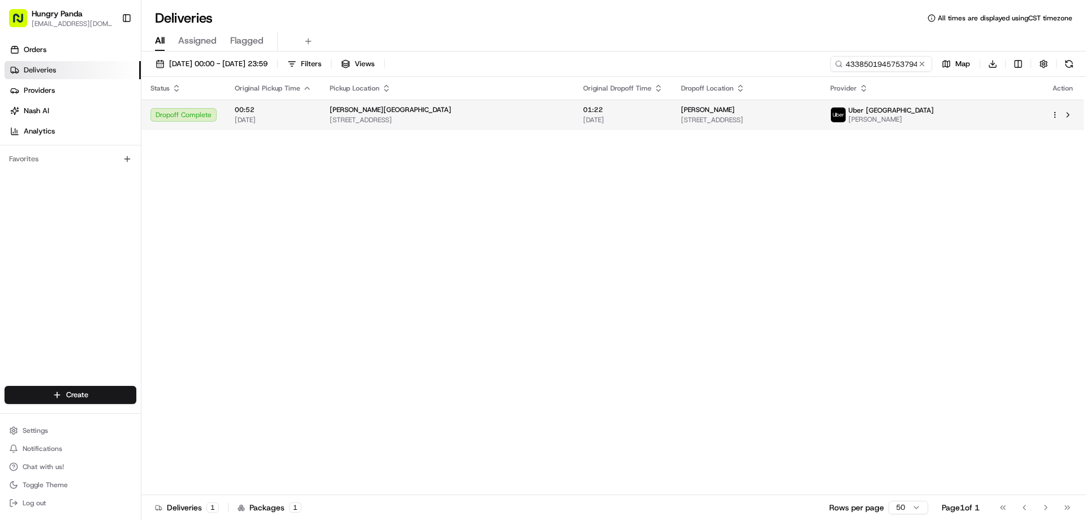
click at [713, 129] on td "[PERSON_NAME] [STREET_ADDRESS]" at bounding box center [746, 115] width 149 height 31
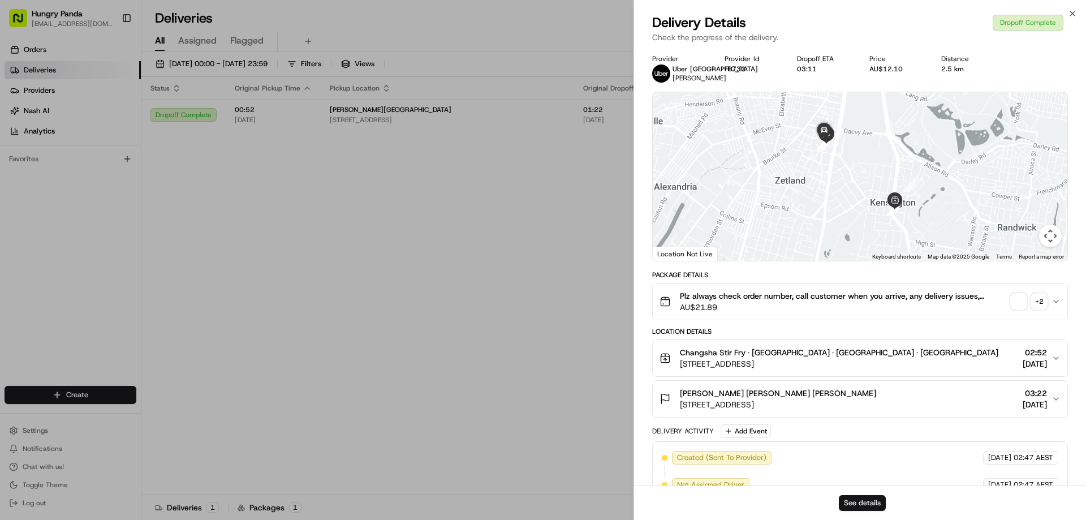
click at [863, 498] on button "See details" at bounding box center [862, 503] width 47 height 16
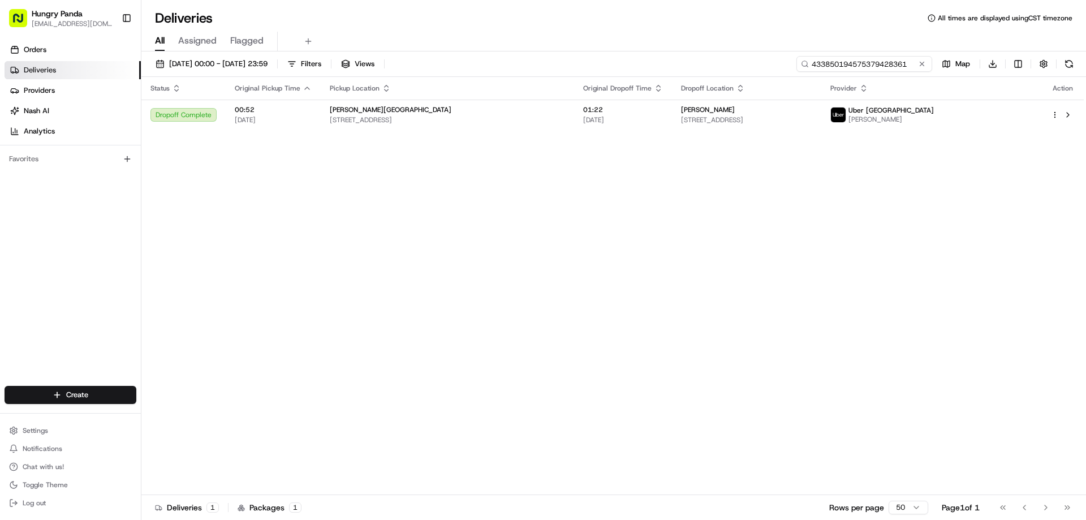
click at [869, 69] on input "433850194575379428361" at bounding box center [864, 64] width 136 height 16
paste input "3288511655056752661139"
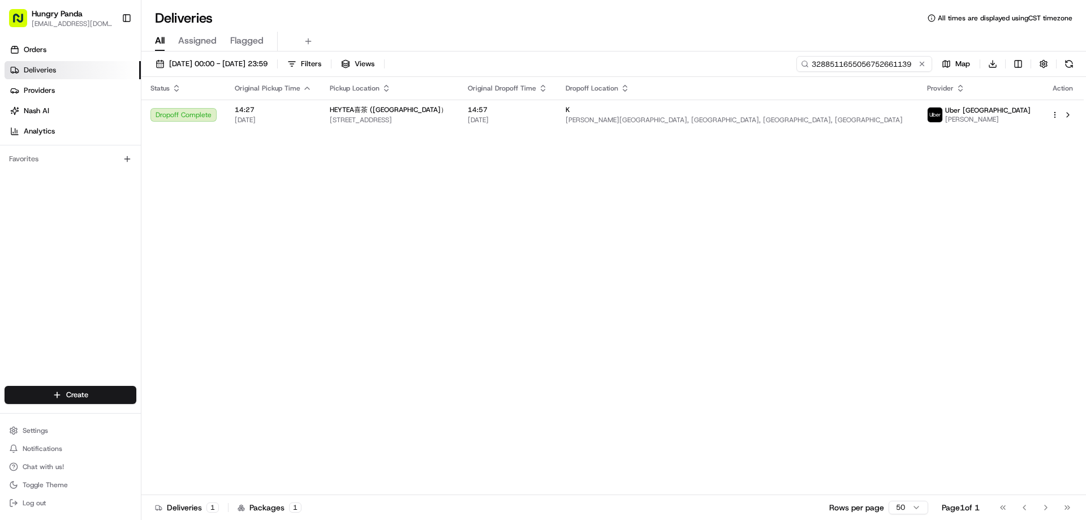
type input "3288511655056752661139"
click at [547, 114] on span "14:57" at bounding box center [508, 109] width 80 height 9
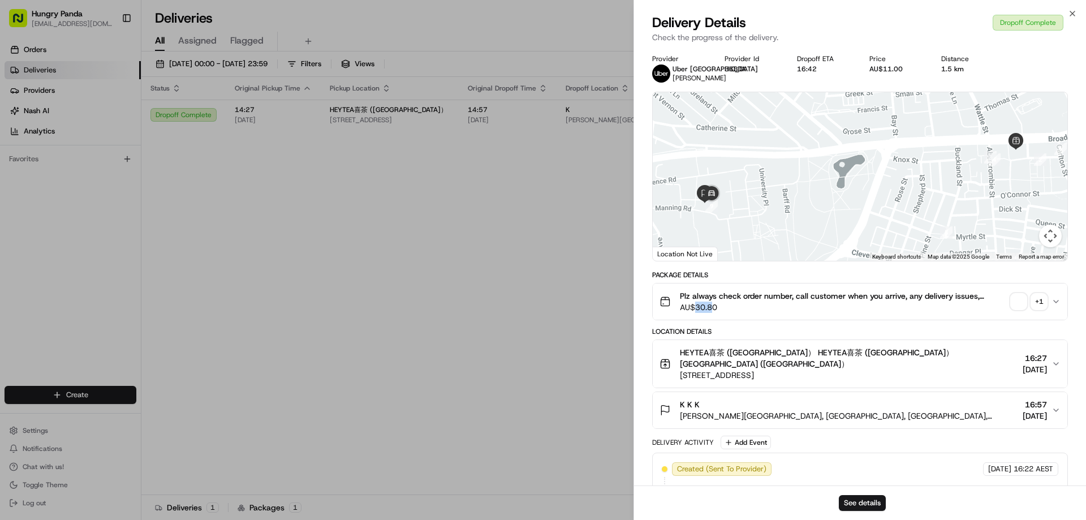
drag, startPoint x: 697, startPoint y: 304, endPoint x: 712, endPoint y: 304, distance: 15.3
click at [712, 304] on span "AU$30.80" at bounding box center [843, 306] width 326 height 11
copy span "30.8"
click at [854, 505] on button "See details" at bounding box center [862, 503] width 47 height 16
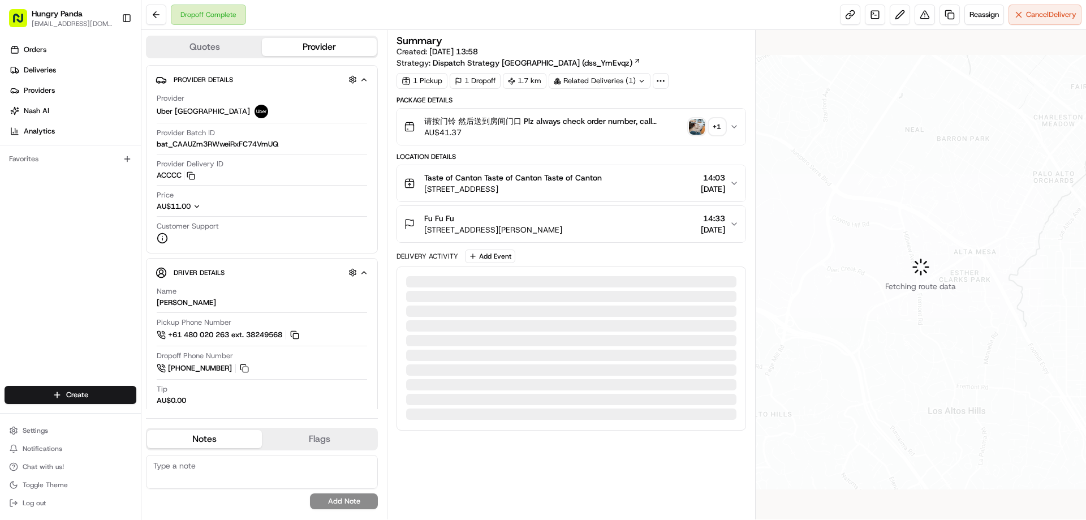
click at [696, 131] on img "button" at bounding box center [697, 127] width 16 height 16
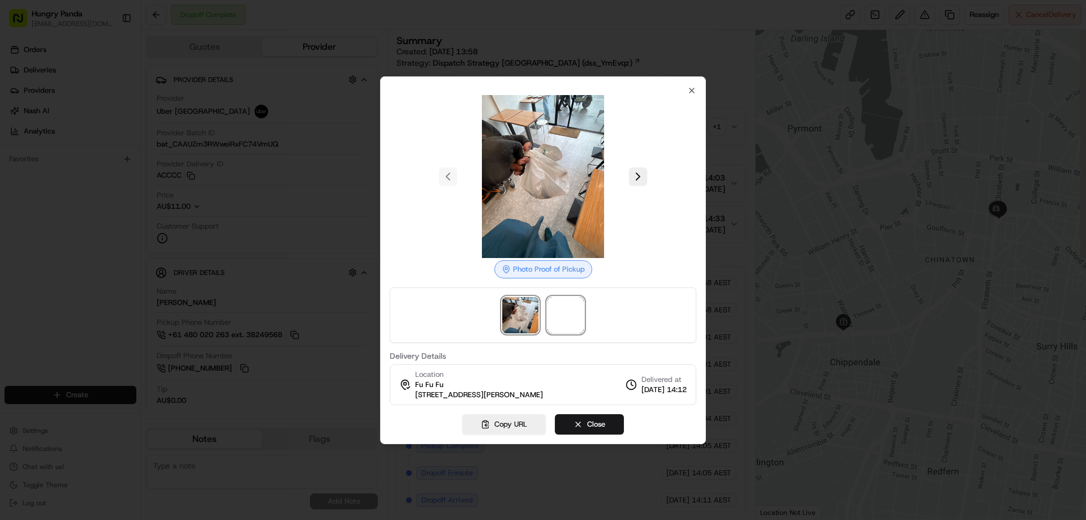
drag, startPoint x: 558, startPoint y: 320, endPoint x: 570, endPoint y: 295, distance: 27.6
click at [558, 320] on span at bounding box center [565, 315] width 36 height 36
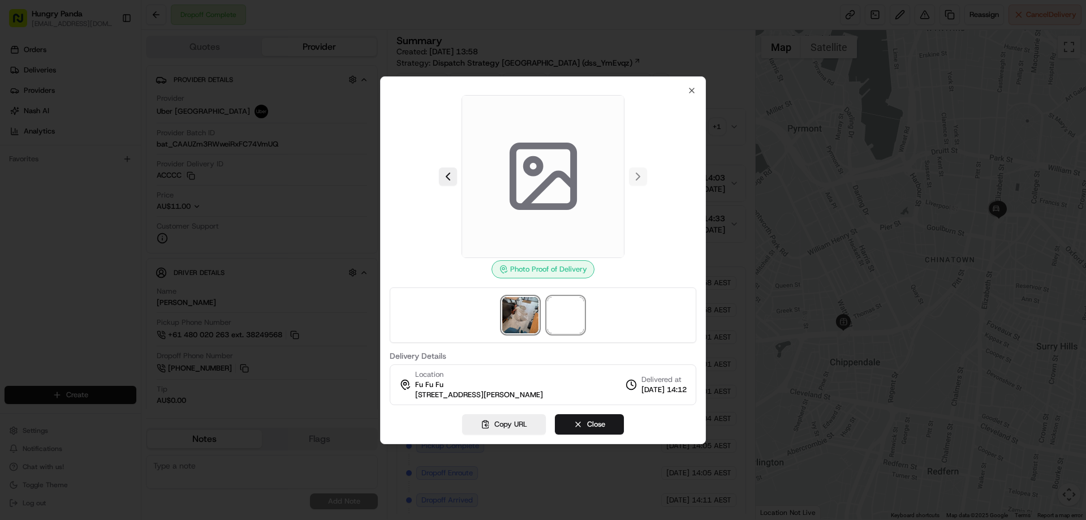
click at [521, 313] on img at bounding box center [520, 315] width 36 height 36
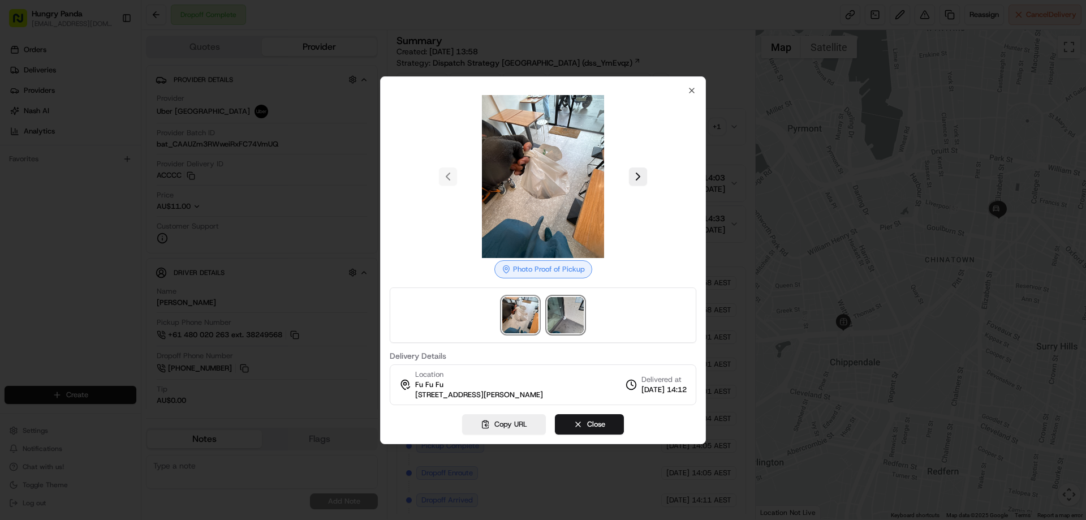
click at [566, 310] on img at bounding box center [565, 315] width 36 height 36
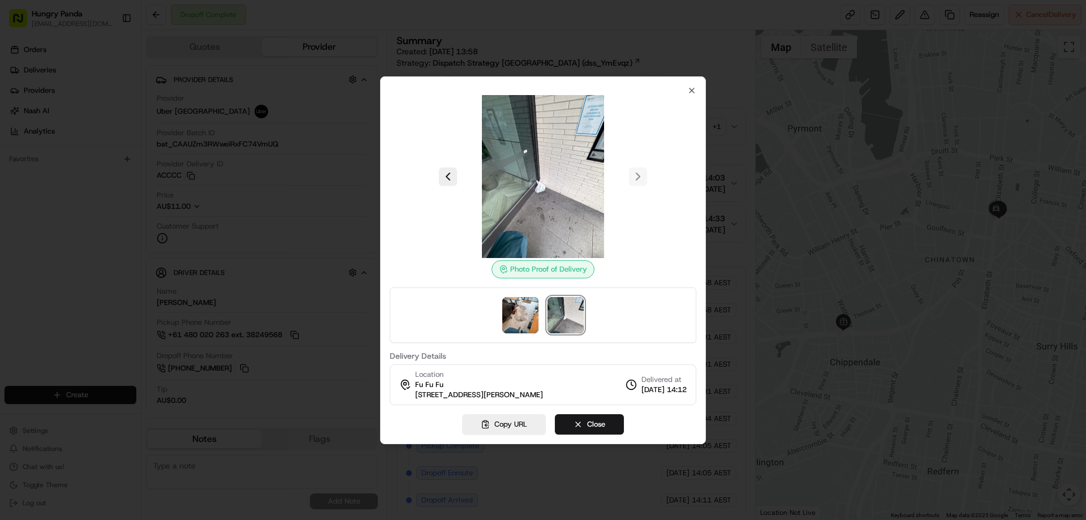
click at [689, 85] on div "Photo Proof of Delivery Delivery Details Location Fu Fu Fu 130 Elizabeth St, Sy…" at bounding box center [543, 260] width 326 height 368
drag, startPoint x: 692, startPoint y: 89, endPoint x: 738, endPoint y: 113, distance: 52.1
click at [691, 91] on icon "button" at bounding box center [691, 90] width 9 height 9
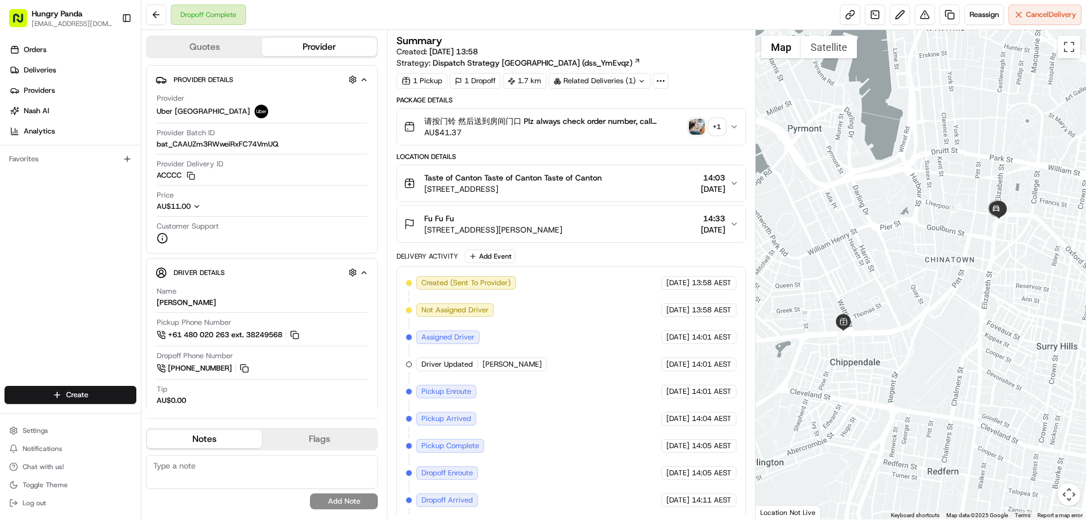
click at [735, 130] on icon "button" at bounding box center [734, 126] width 9 height 9
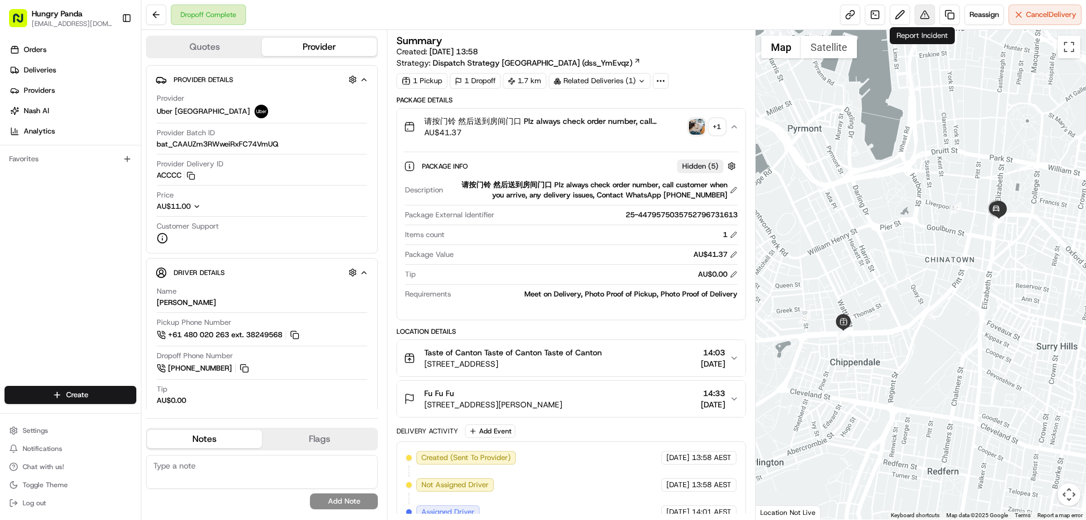
click at [921, 8] on button at bounding box center [925, 15] width 20 height 20
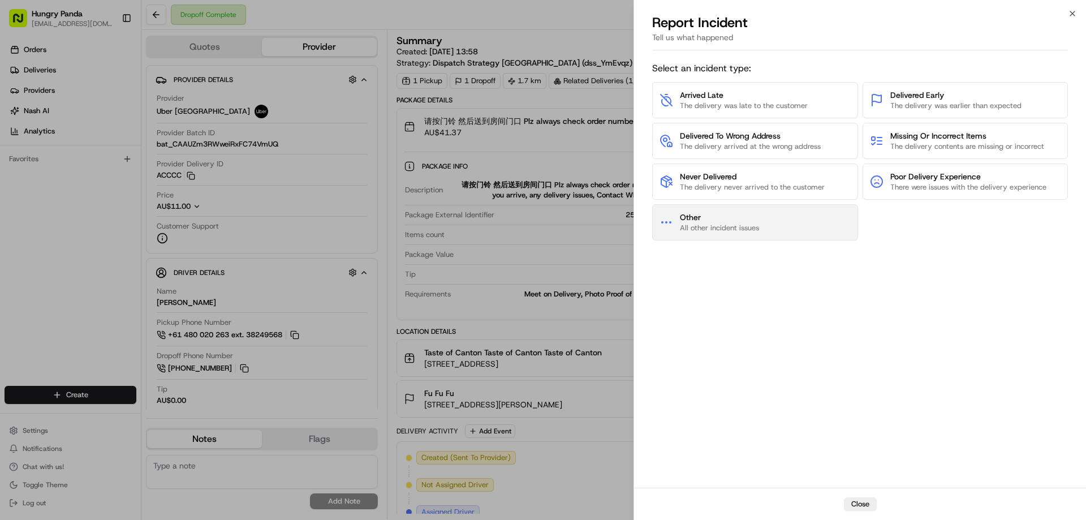
click at [744, 226] on span "All other incident issues" at bounding box center [719, 228] width 79 height 10
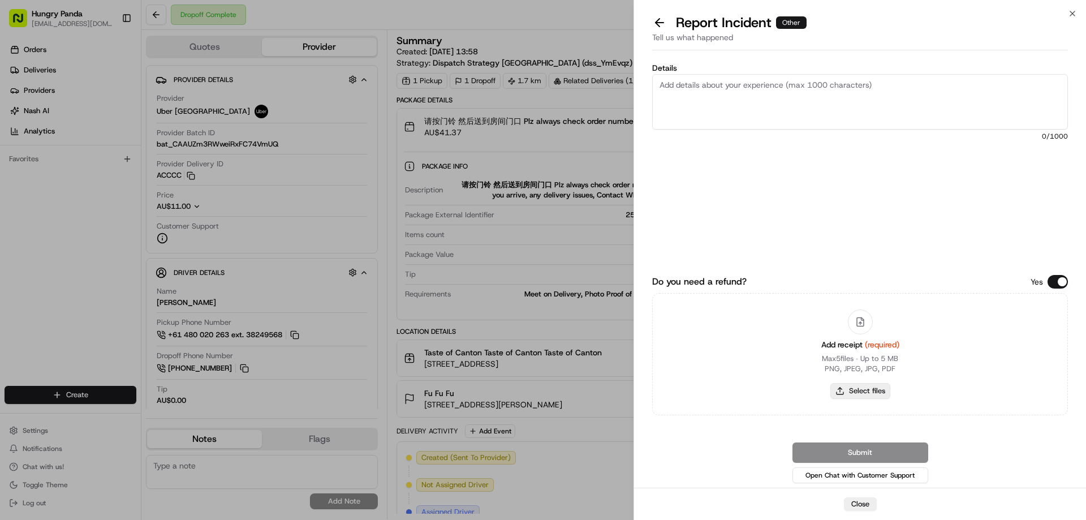
click at [873, 396] on button "Select files" at bounding box center [860, 391] width 60 height 16
type input "C:\fakepath\screenshot_2025-08-19_16-42-12.png"
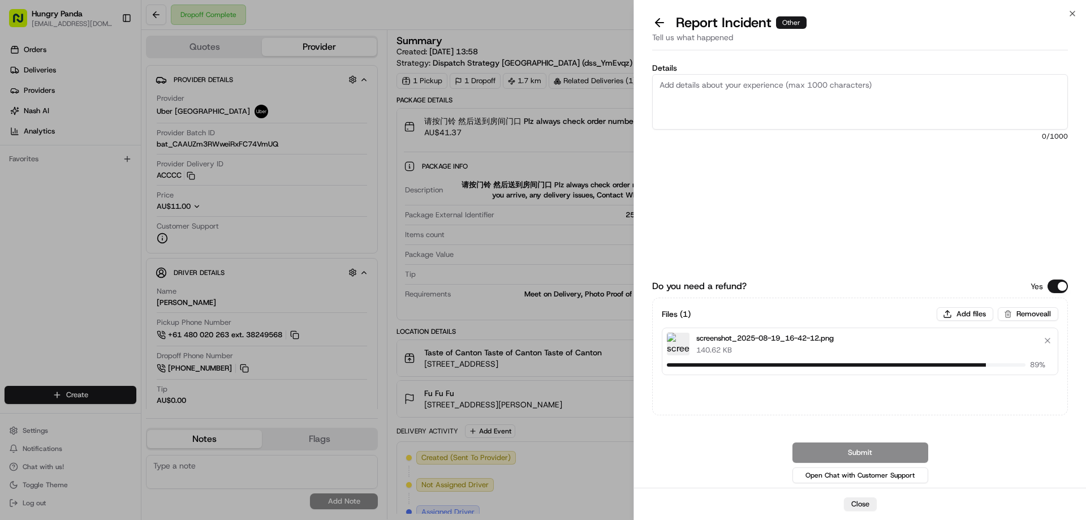
click at [692, 92] on textarea "Details" at bounding box center [860, 101] width 416 height 55
click at [753, 117] on textarea "Details" at bounding box center [860, 101] width 416 height 55
paste textarea "The customer reported that he did not receive the meal, the delivery photo take…"
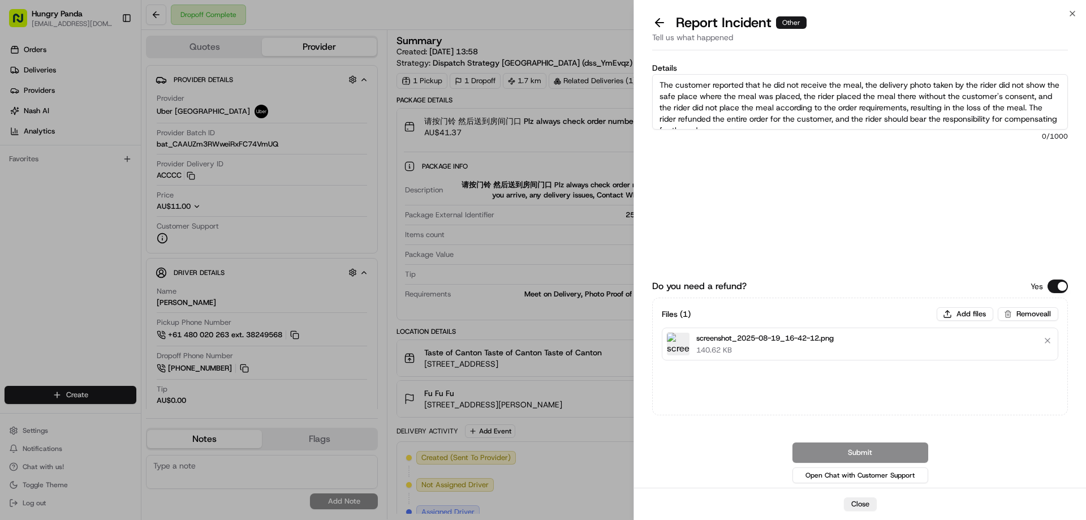
scroll to position [6, 0]
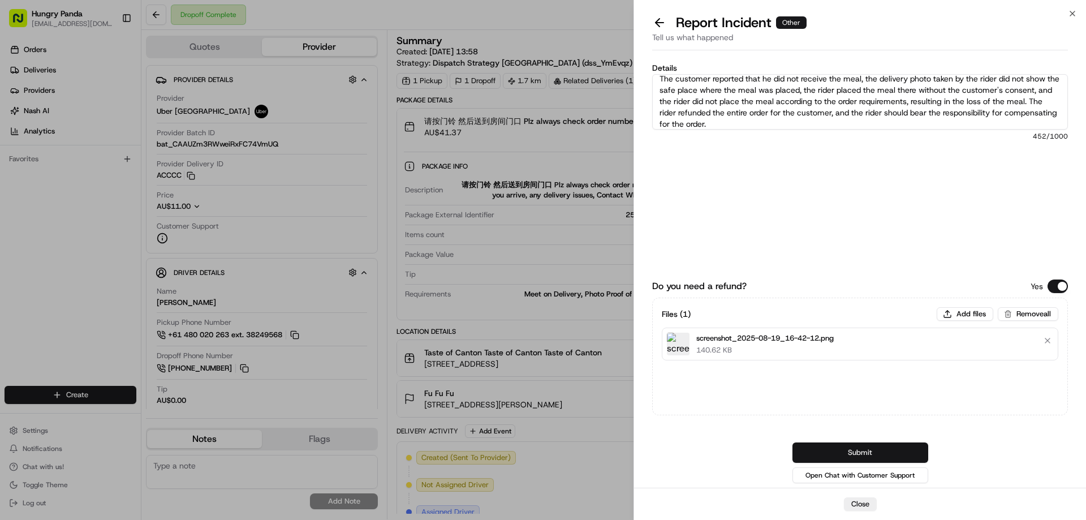
type textarea "The customer reported that he did not receive the meal, the delivery photo take…"
click at [873, 456] on button "Submit" at bounding box center [860, 452] width 136 height 20
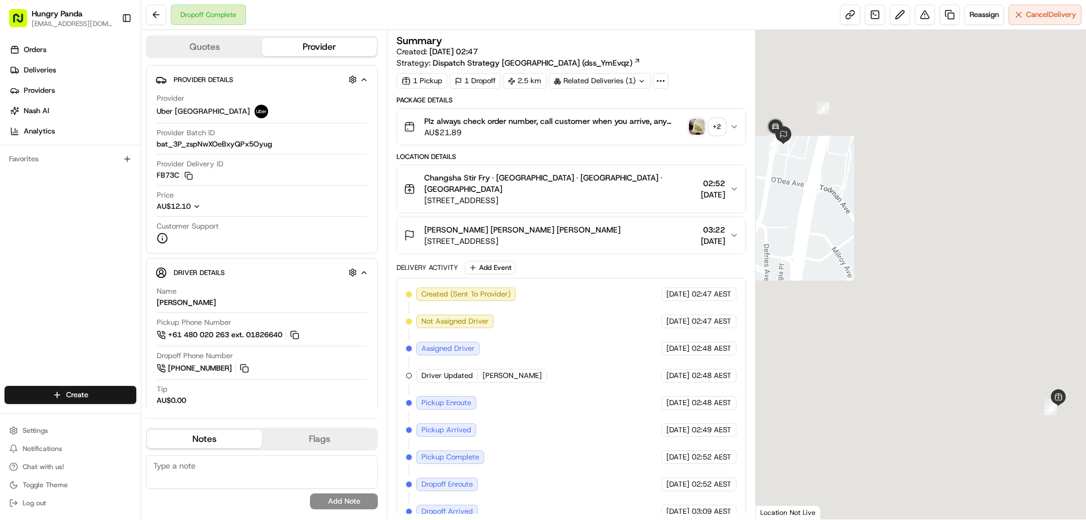
click at [689, 122] on img "button" at bounding box center [697, 127] width 16 height 16
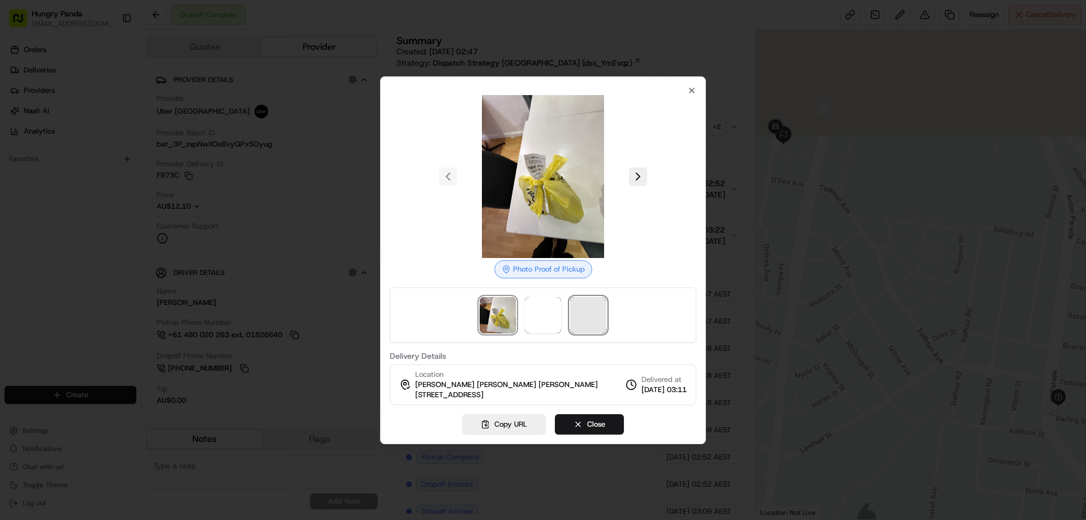
click at [586, 319] on span at bounding box center [588, 315] width 36 height 36
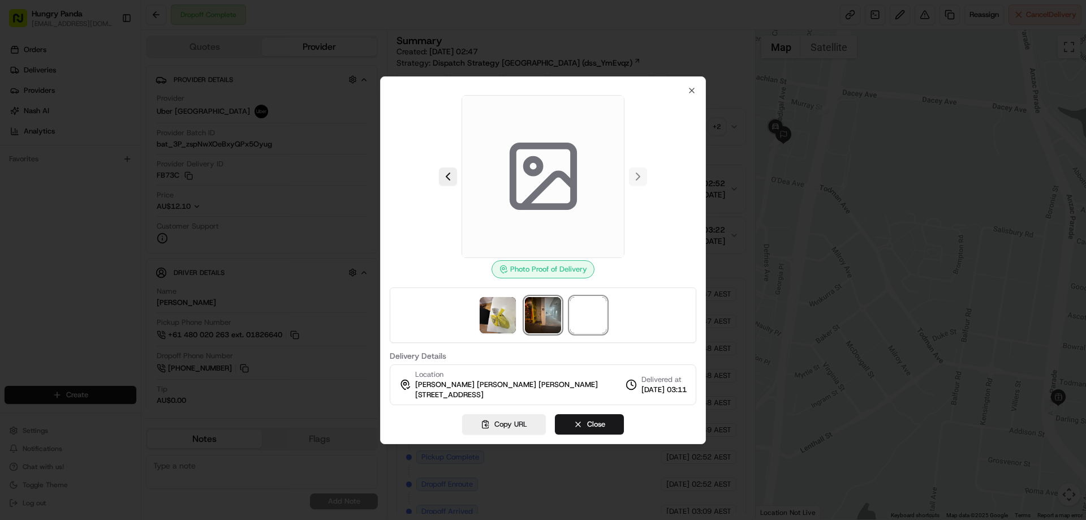
click at [549, 315] on img at bounding box center [543, 315] width 36 height 36
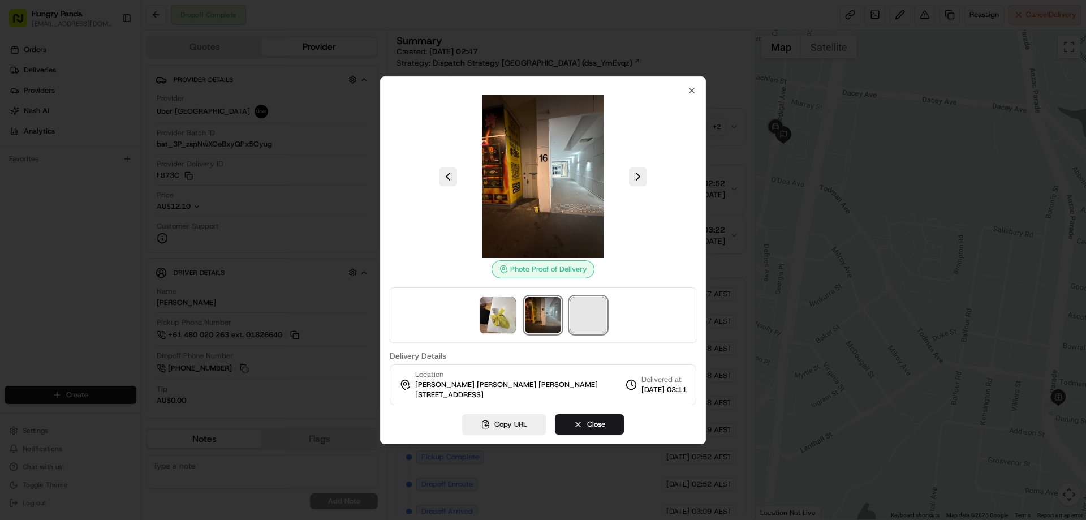
click at [575, 316] on span at bounding box center [588, 315] width 36 height 36
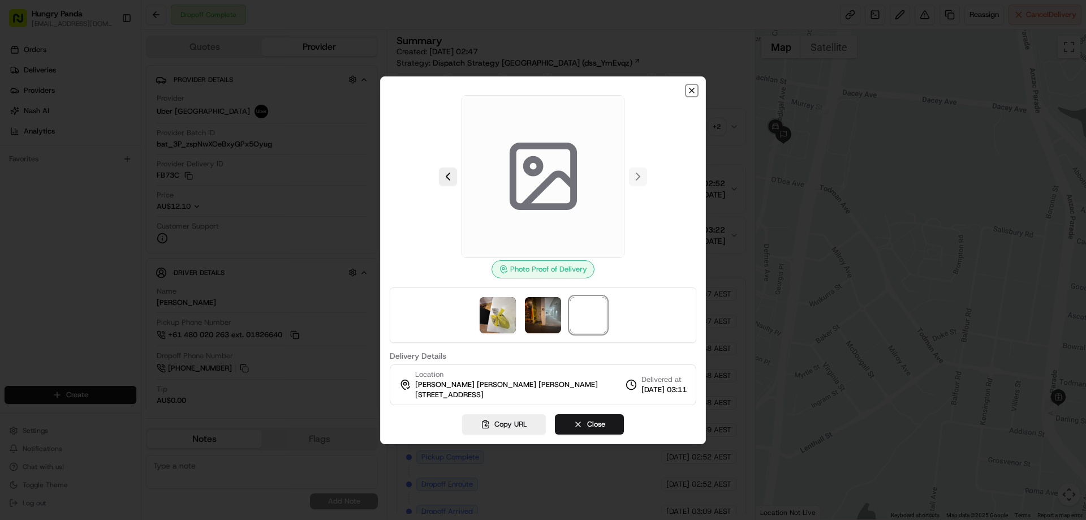
click at [695, 91] on icon "button" at bounding box center [691, 90] width 9 height 9
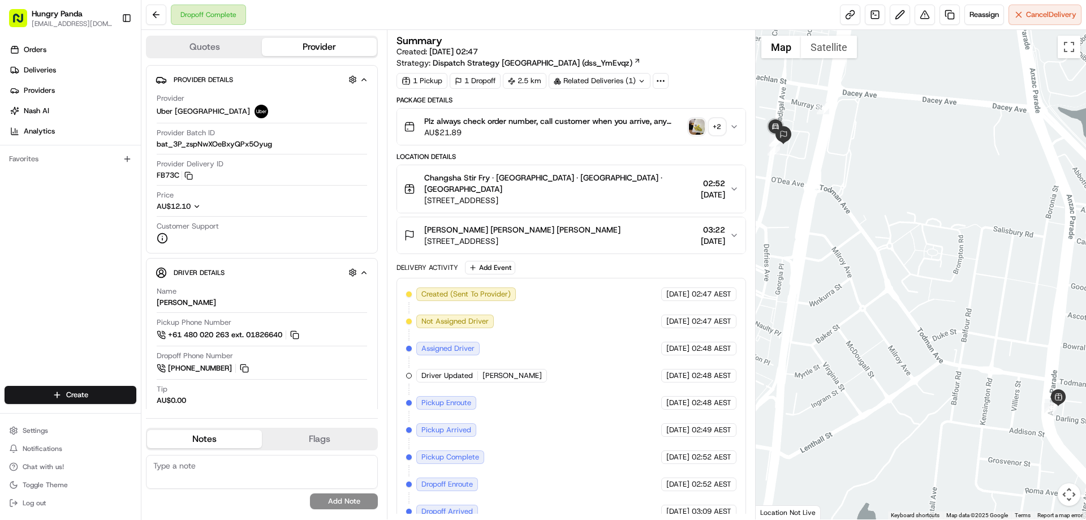
click at [732, 124] on icon "button" at bounding box center [734, 126] width 9 height 9
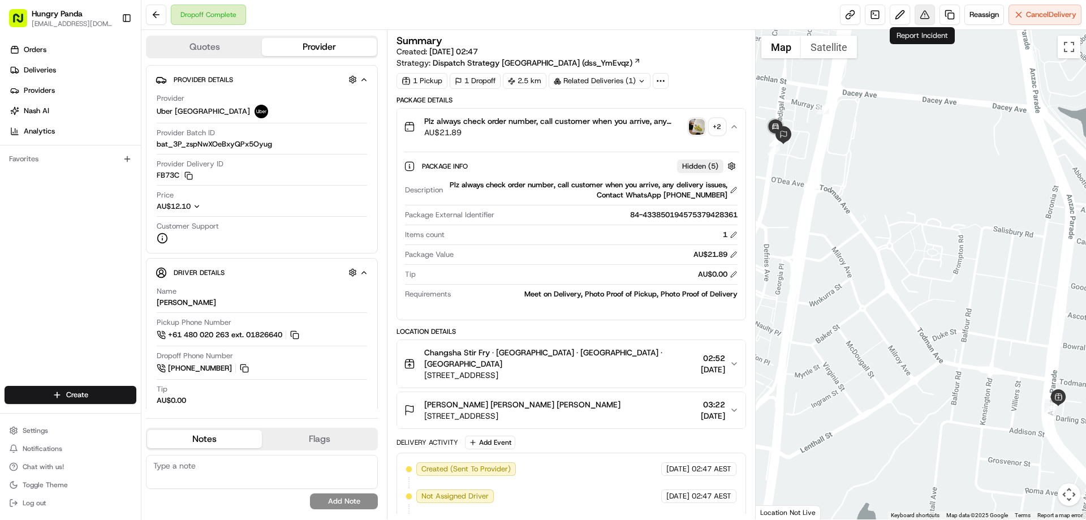
click at [921, 14] on button at bounding box center [925, 15] width 20 height 20
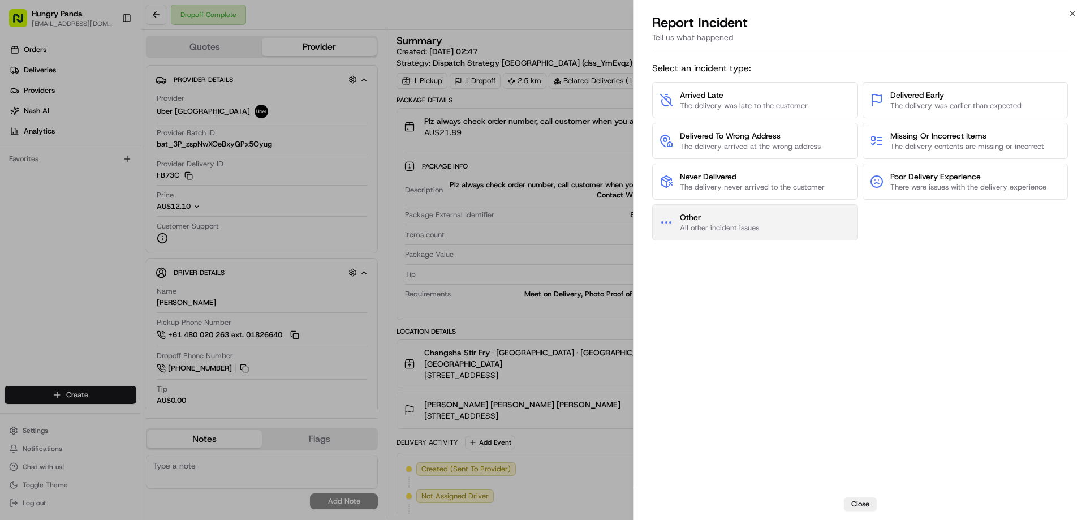
click at [694, 214] on span "Other" at bounding box center [719, 217] width 79 height 11
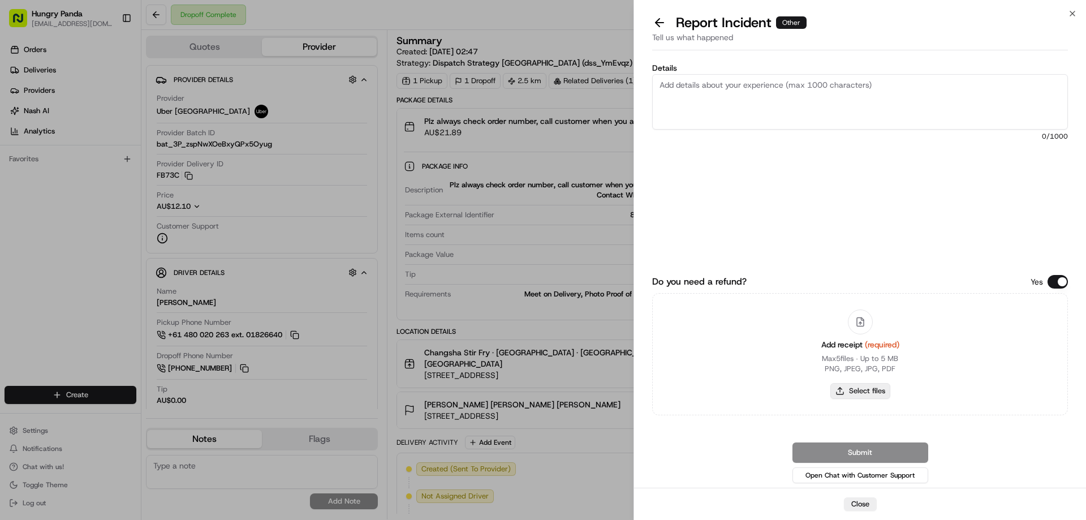
click at [847, 390] on button "Select files" at bounding box center [860, 391] width 60 height 16
type input "C:\fakepath\screenshot_2025-08-19_16-43-34.png"
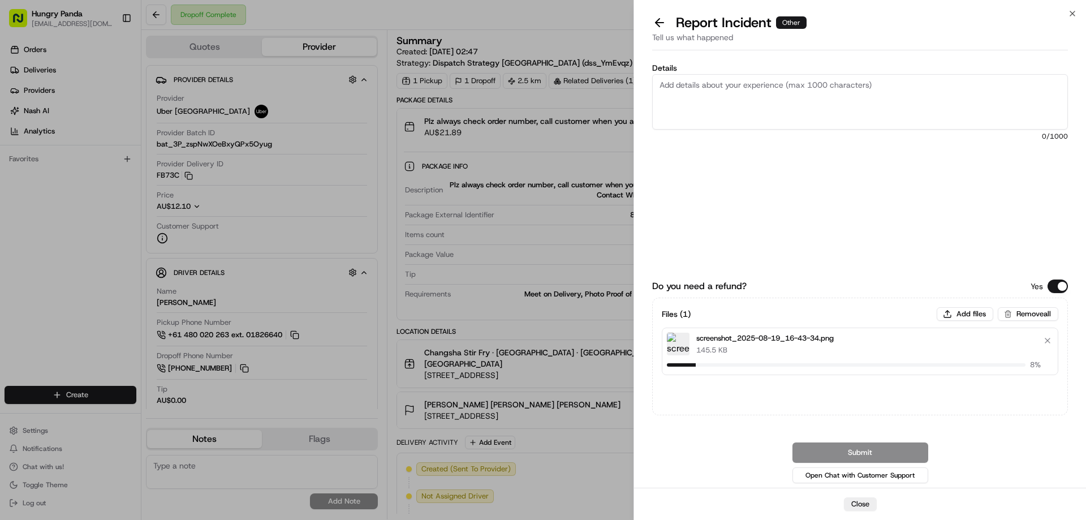
click at [722, 103] on textarea "Details" at bounding box center [860, 101] width 416 height 55
click at [750, 93] on textarea "Details" at bounding box center [860, 101] width 416 height 55
paste textarea "The customer reported that he did not receive the meal, the delivery photo take…"
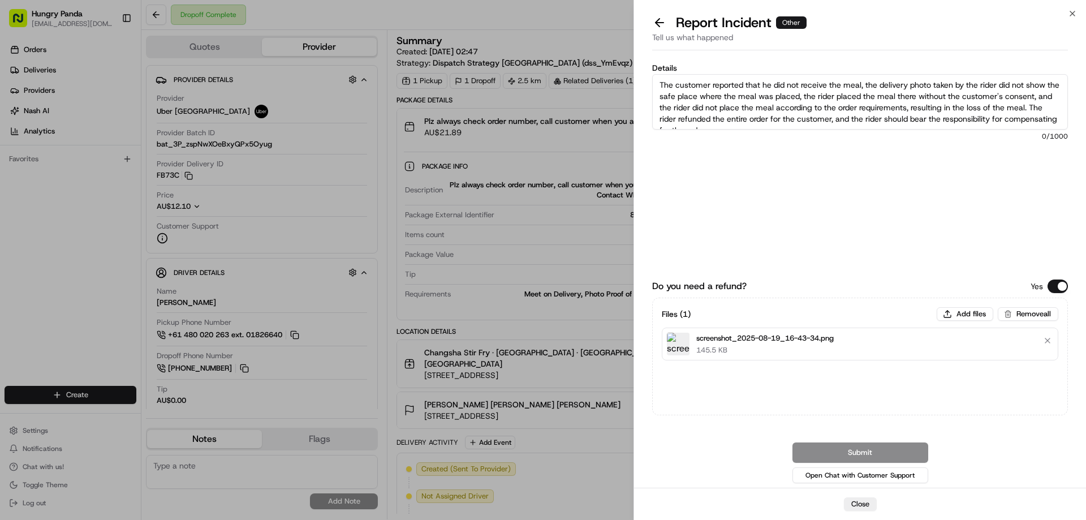
scroll to position [6, 0]
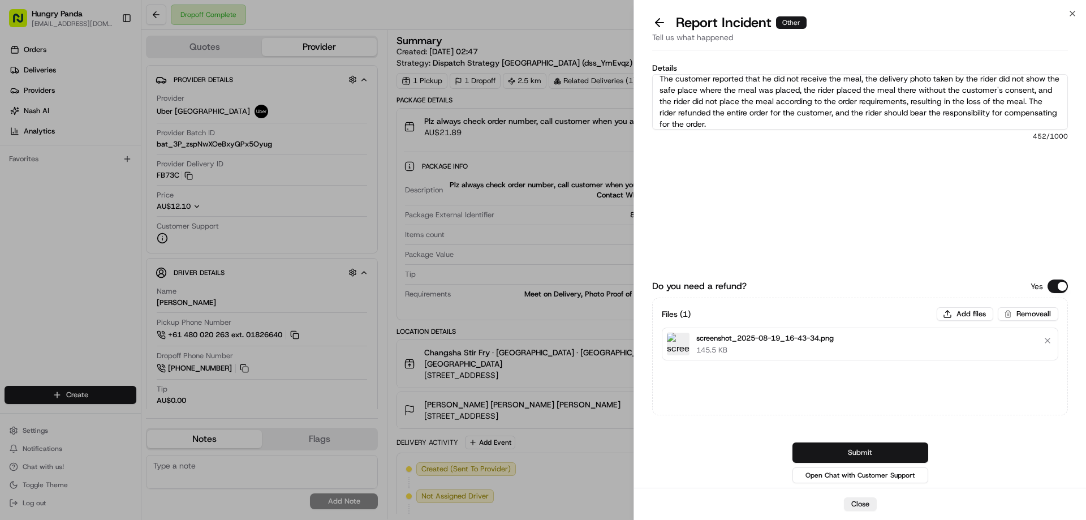
type textarea "The customer reported that he did not receive the meal, the delivery photo take…"
click at [856, 447] on button "Submit" at bounding box center [860, 452] width 136 height 20
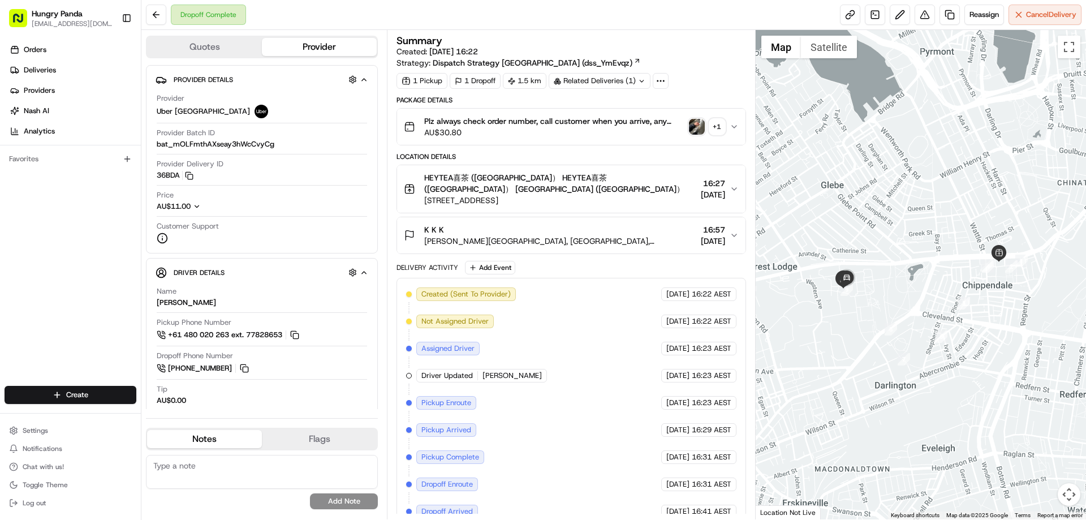
click at [870, 124] on div at bounding box center [921, 274] width 331 height 489
click at [739, 126] on button "Plz always check order number, call customer when you arrive, any delivery issu…" at bounding box center [571, 127] width 348 height 36
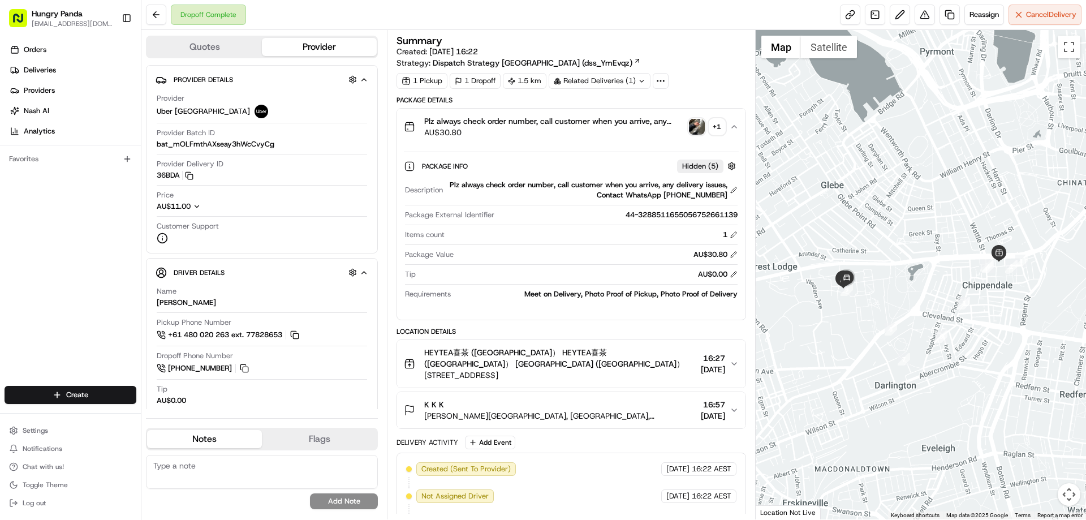
click at [703, 130] on img "button" at bounding box center [697, 127] width 16 height 16
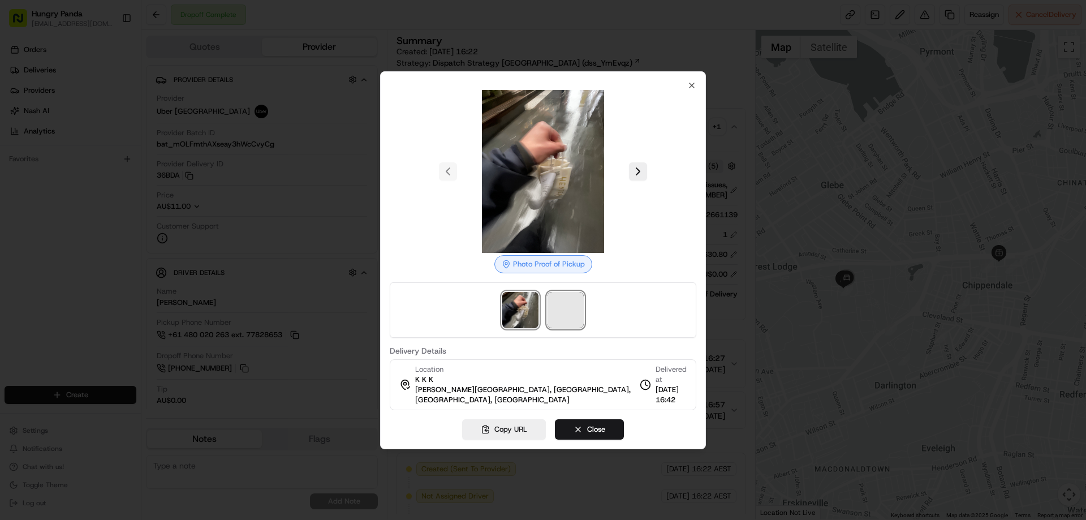
click at [556, 315] on span at bounding box center [565, 310] width 36 height 36
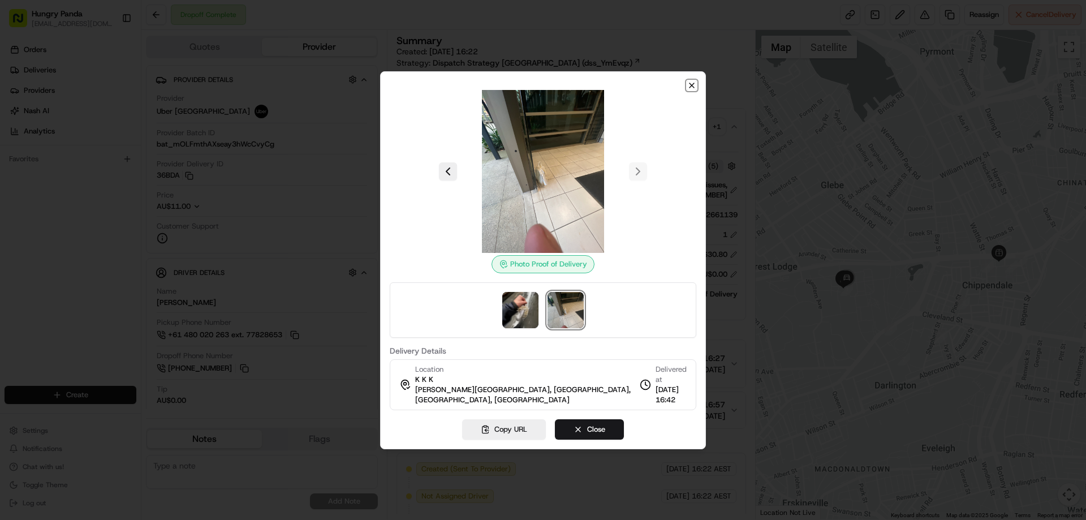
click at [689, 85] on icon "button" at bounding box center [691, 85] width 9 height 9
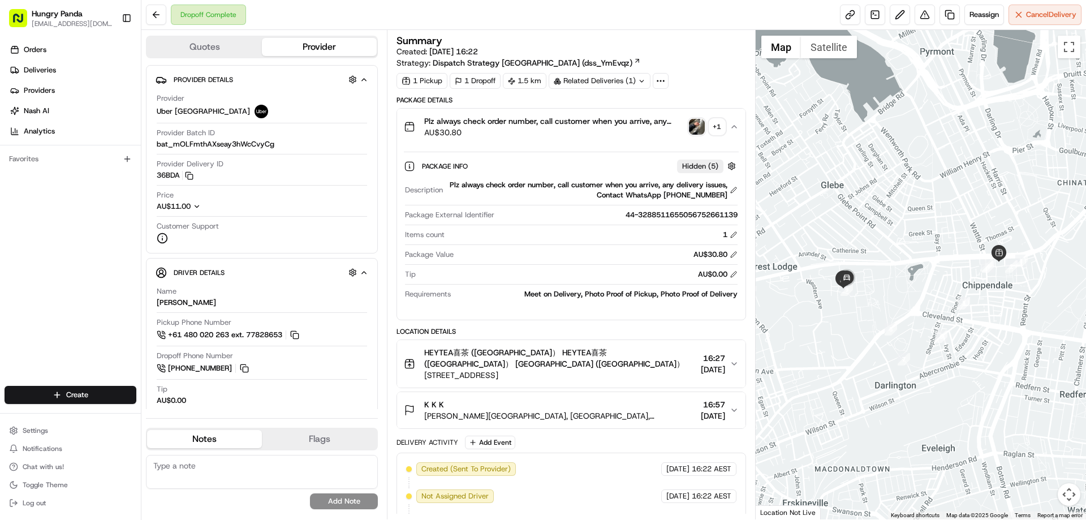
click at [701, 118] on div "Plz always check order number, call customer when you arrive, any delivery issu…" at bounding box center [566, 126] width 325 height 23
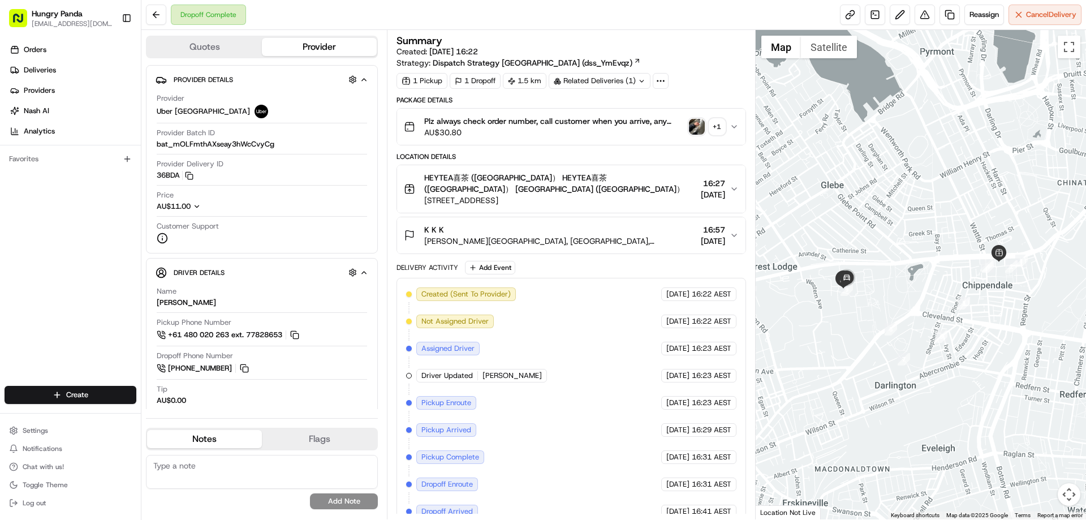
click at [695, 127] on img "button" at bounding box center [697, 127] width 16 height 16
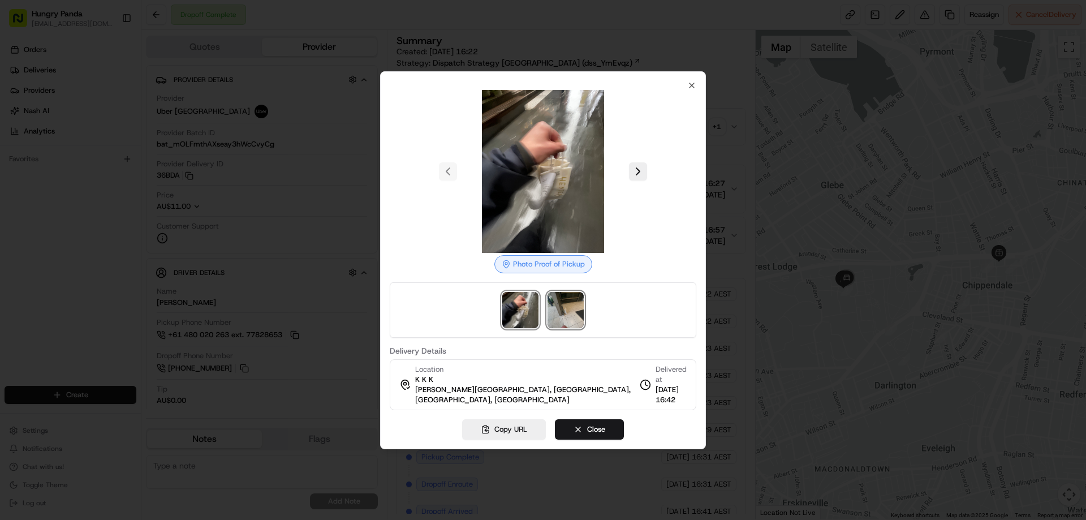
click at [575, 311] on img at bounding box center [565, 310] width 36 height 36
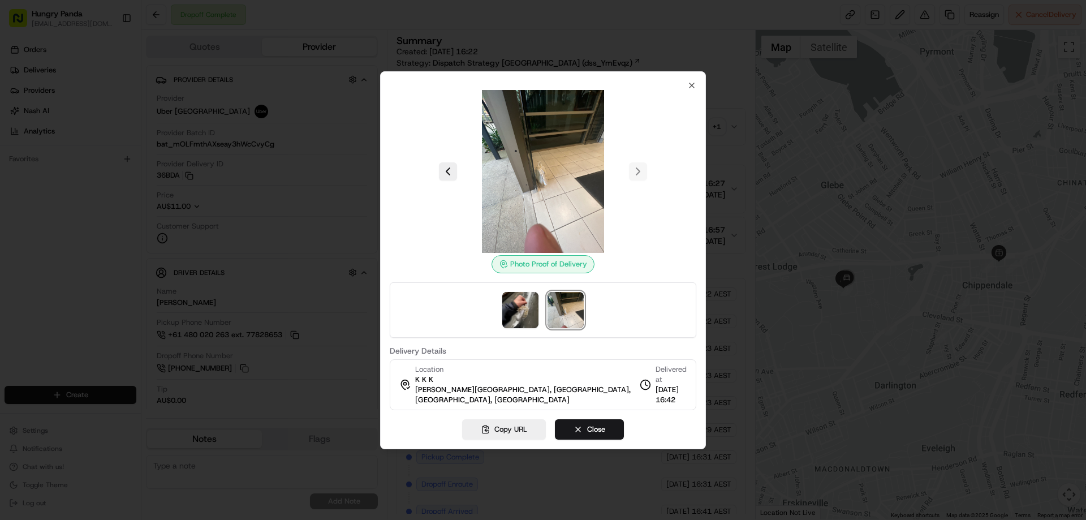
click at [837, 257] on div at bounding box center [543, 260] width 1086 height 520
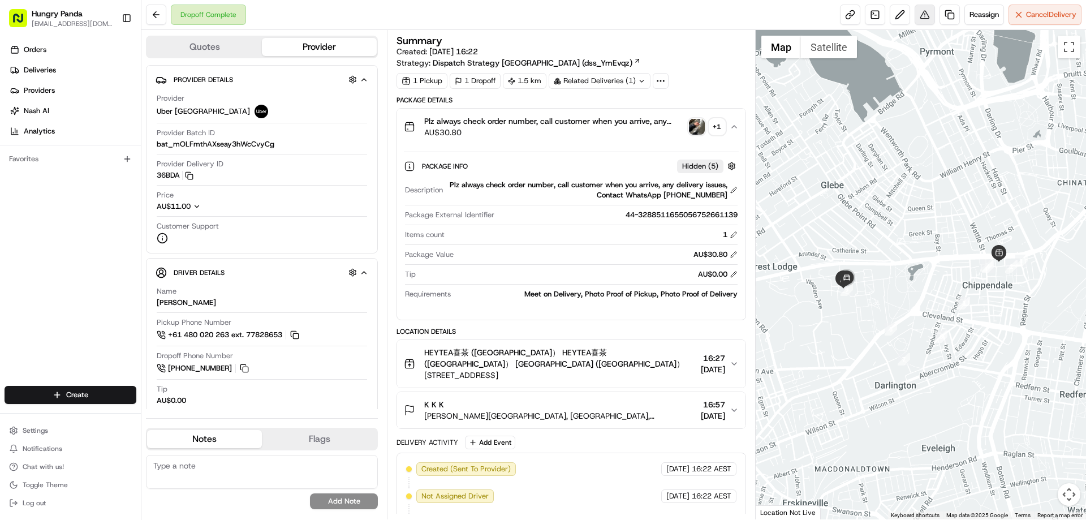
click at [926, 21] on button at bounding box center [925, 15] width 20 height 20
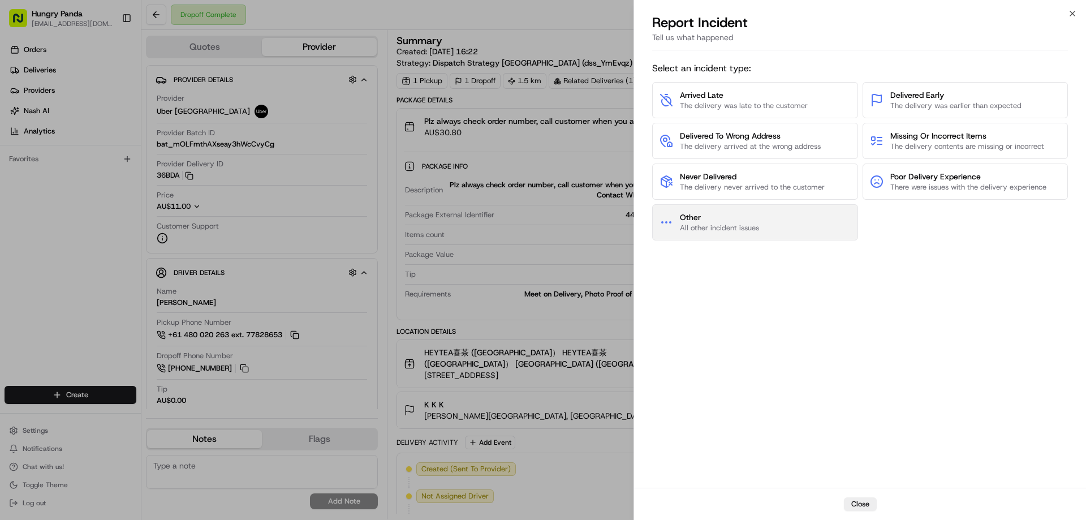
click at [732, 228] on span "All other incident issues" at bounding box center [719, 228] width 79 height 10
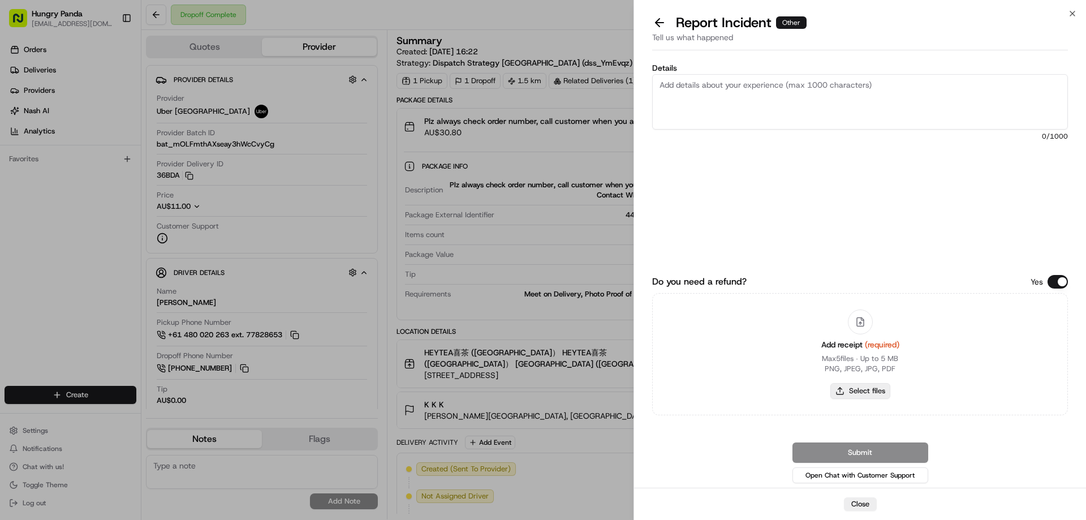
click at [854, 387] on button "Select files" at bounding box center [860, 391] width 60 height 16
type input "C:\fakepath\screenshot_2025-08-19_17-03-21.png"
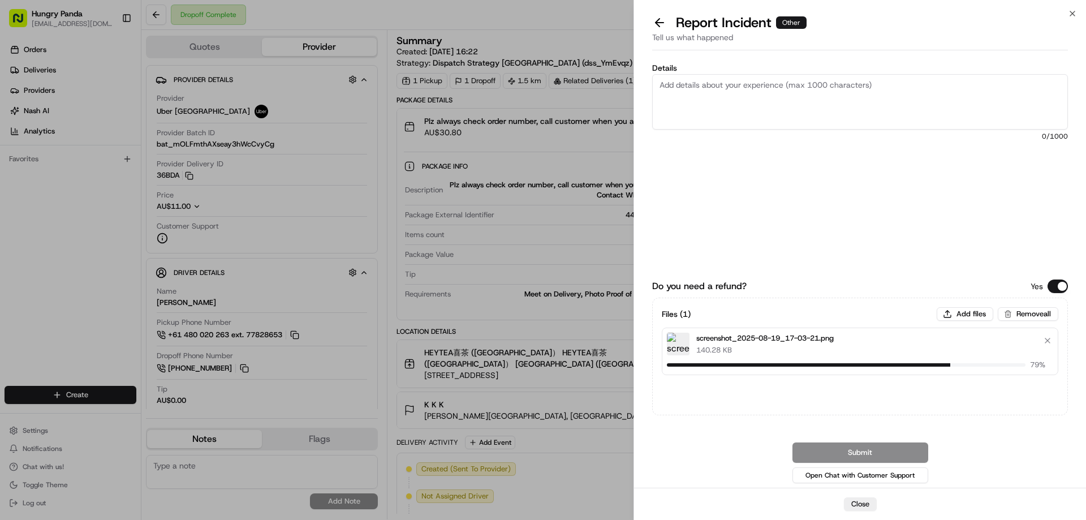
click at [680, 103] on textarea "Details" at bounding box center [860, 101] width 416 height 55
click at [764, 111] on textarea "Details" at bounding box center [860, 101] width 416 height 55
paste textarea "The customer reported that he did not receive the meal, the delivery photo take…"
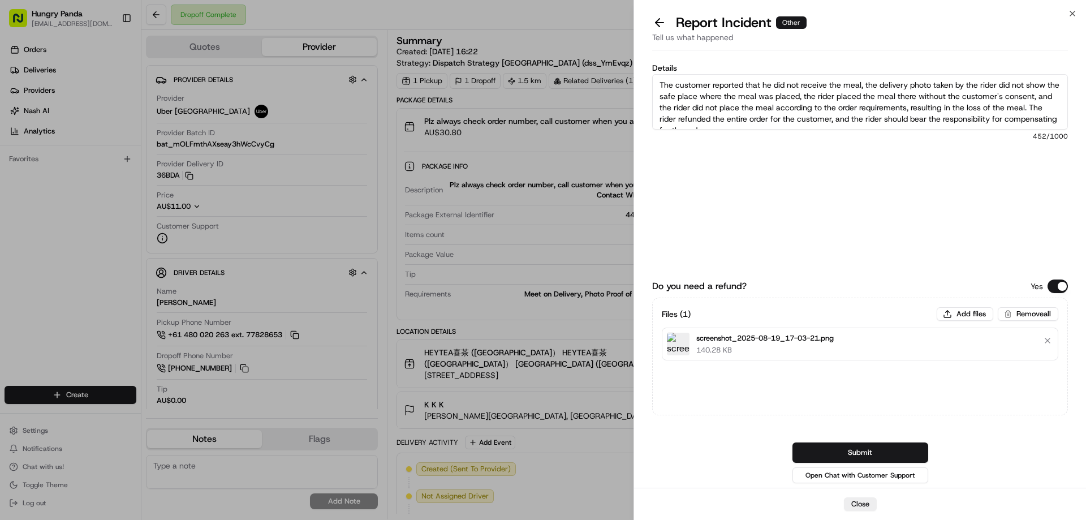
scroll to position [6, 0]
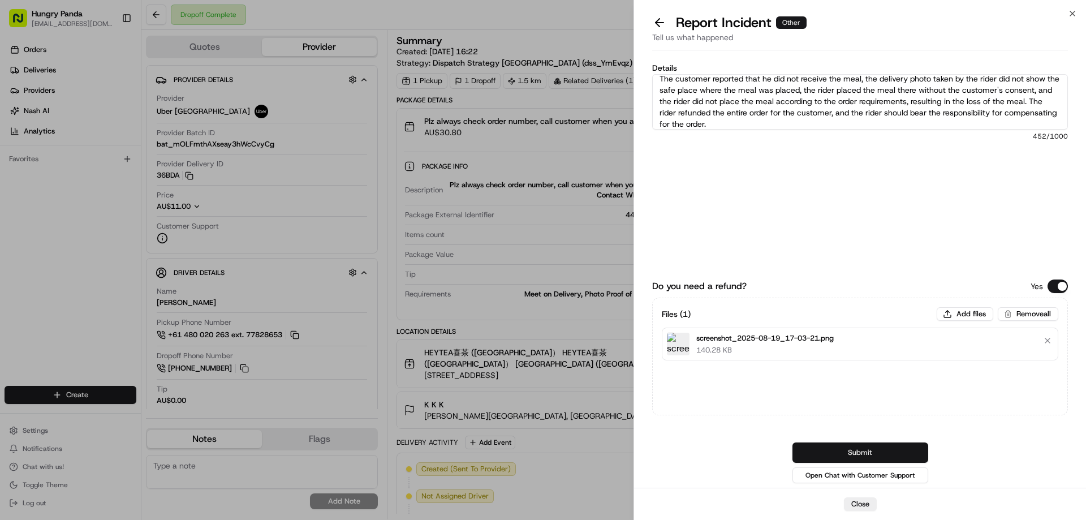
type textarea "The customer reported that he did not receive the meal, the delivery photo take…"
drag, startPoint x: 863, startPoint y: 445, endPoint x: 859, endPoint y: 399, distance: 45.5
click at [863, 446] on button "Submit" at bounding box center [860, 452] width 136 height 20
